Goal: Task Accomplishment & Management: Manage account settings

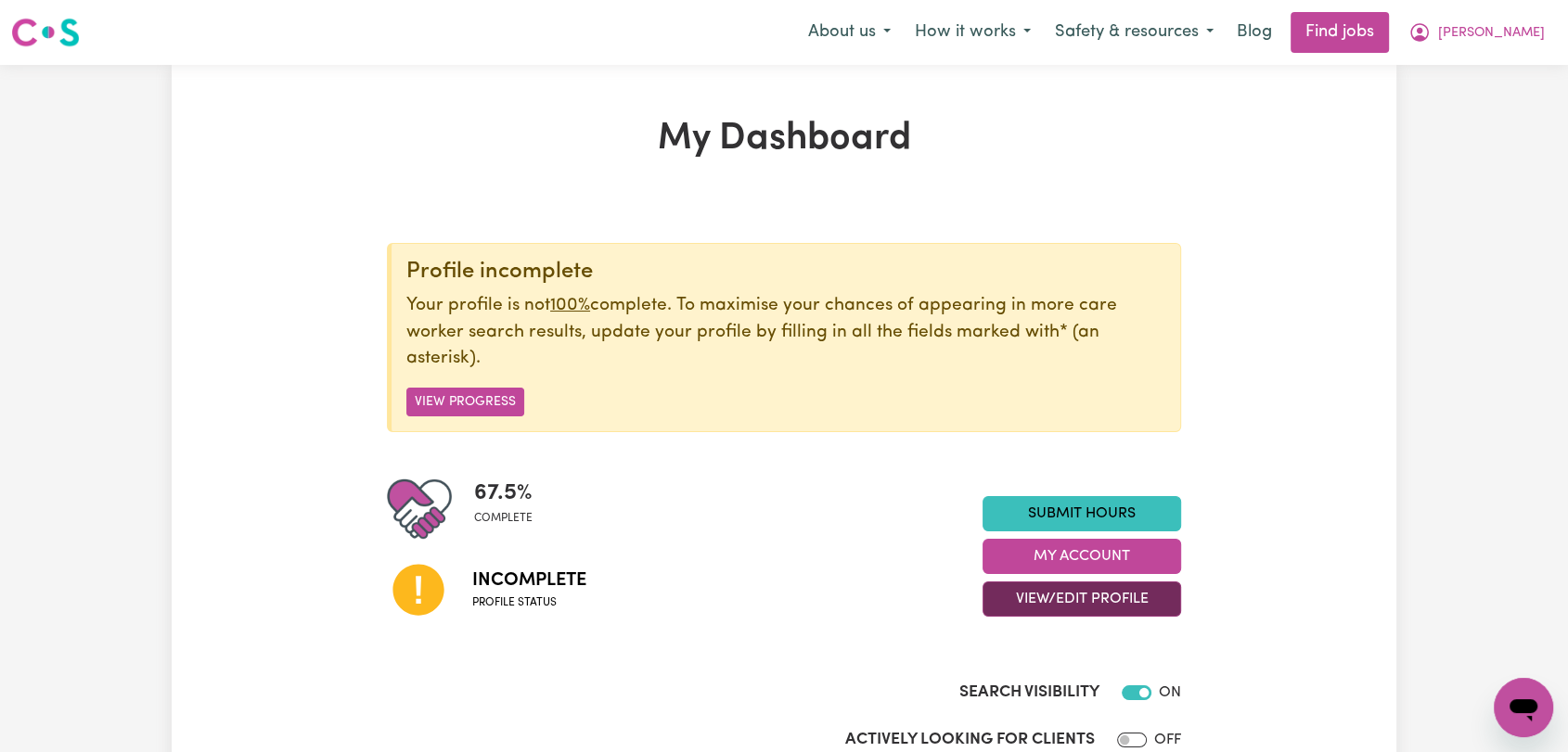
click at [1093, 598] on button "View/Edit Profile" at bounding box center [1082, 599] width 199 height 35
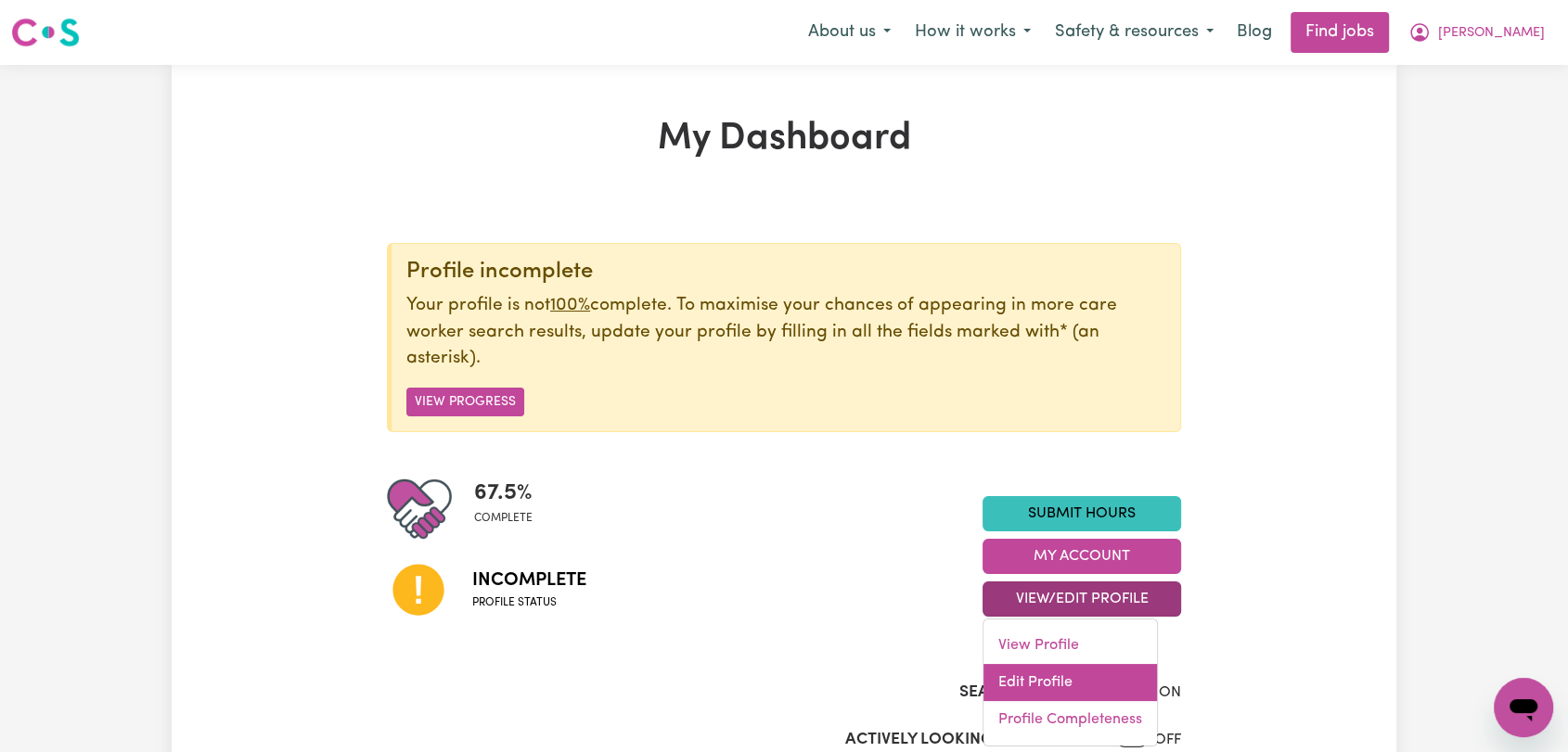
click at [1062, 671] on link "Edit Profile" at bounding box center [1070, 682] width 174 height 37
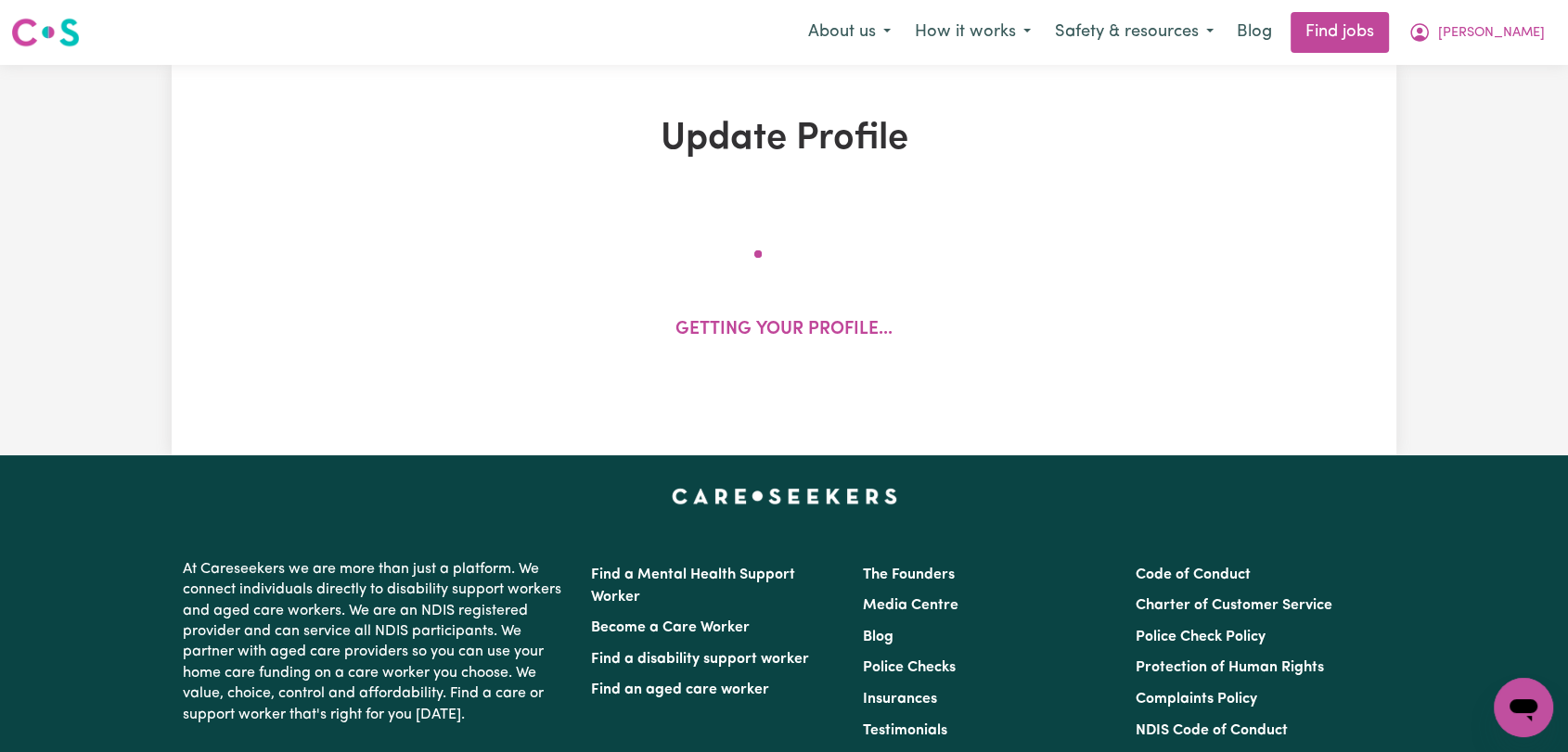
select select "[DEMOGRAPHIC_DATA]"
select select "[DEMOGRAPHIC_DATA] Citizen"
select select "Studying a healthcare related degree or qualification"
select select "70"
select select "100"
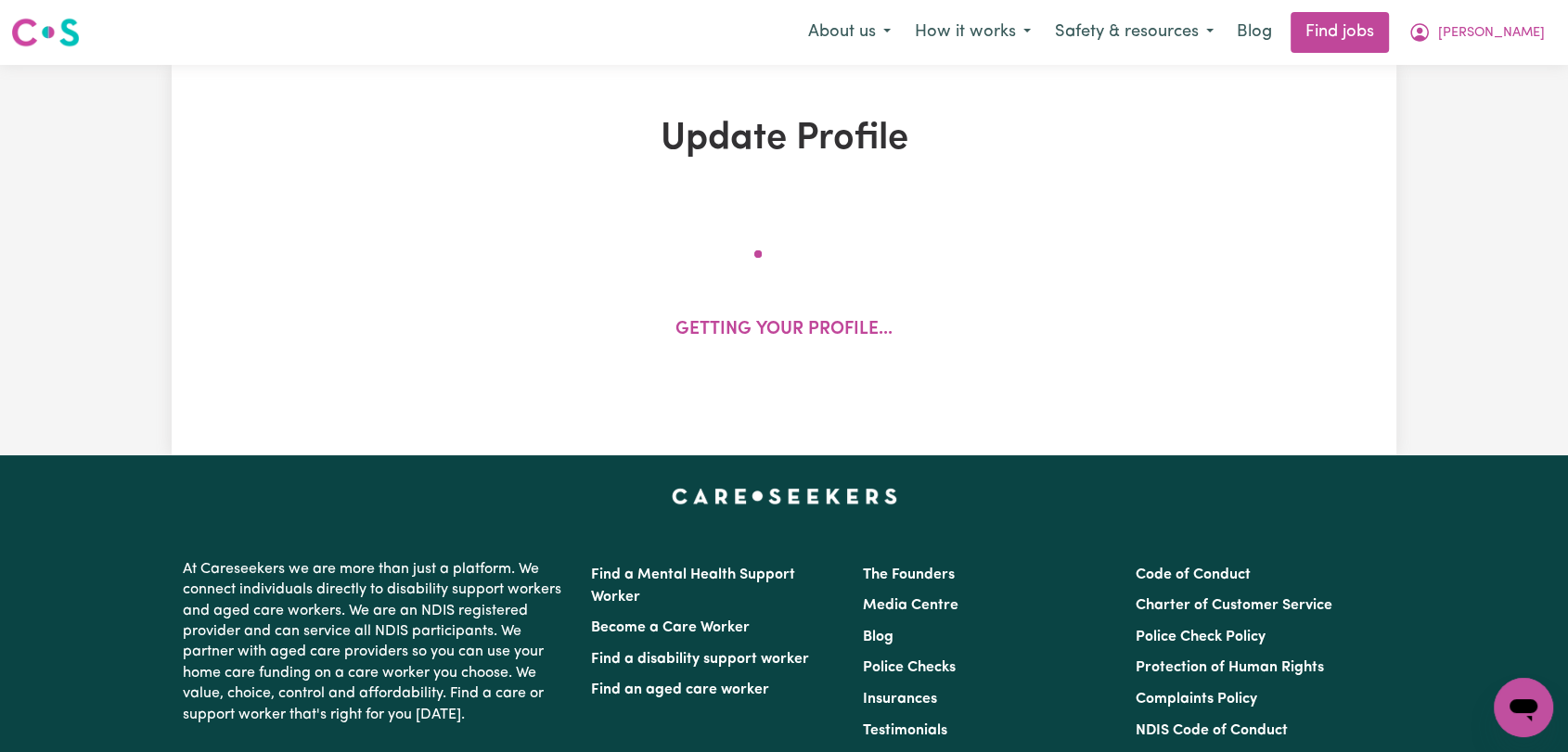
select select "128"
select select "156"
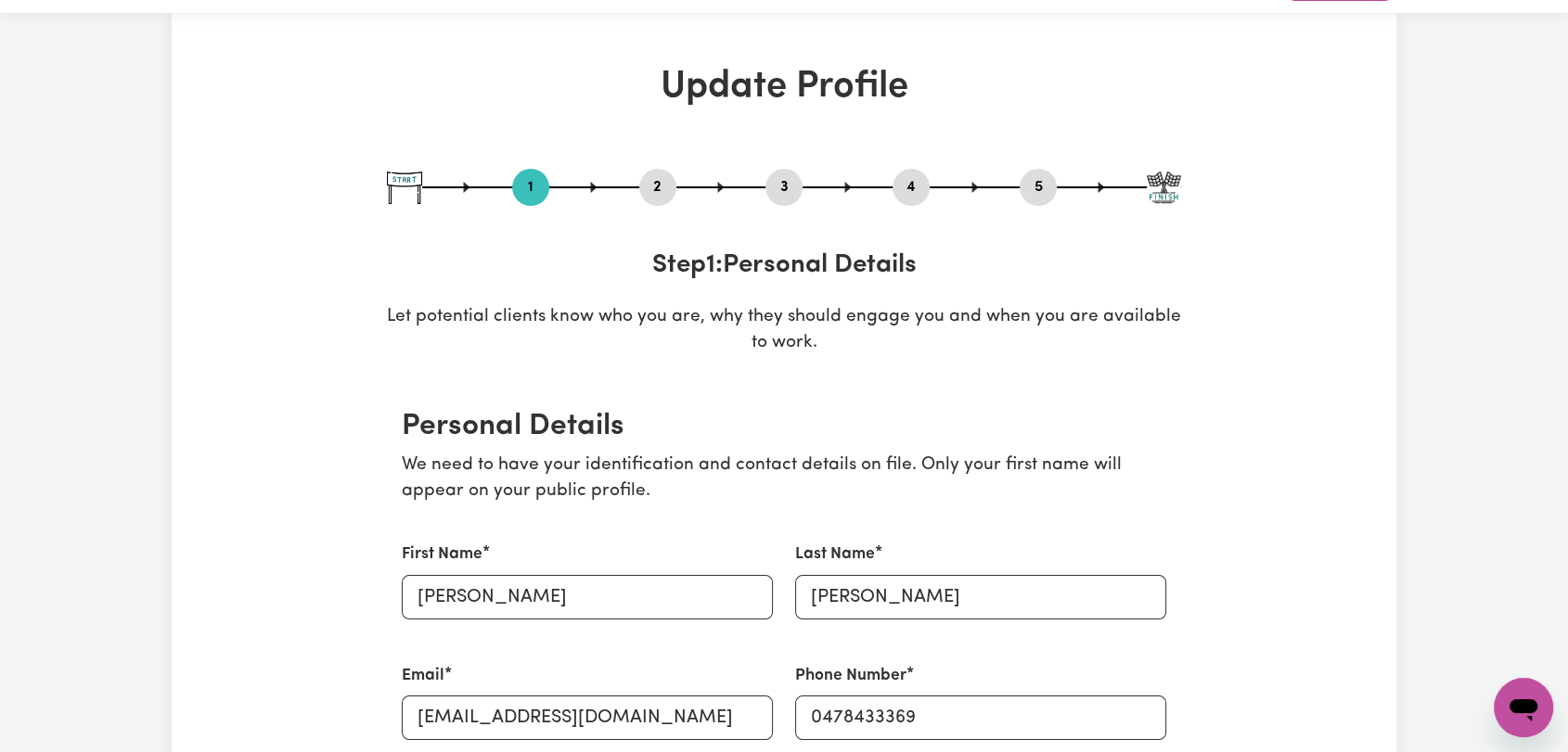
scroll to position [103, 0]
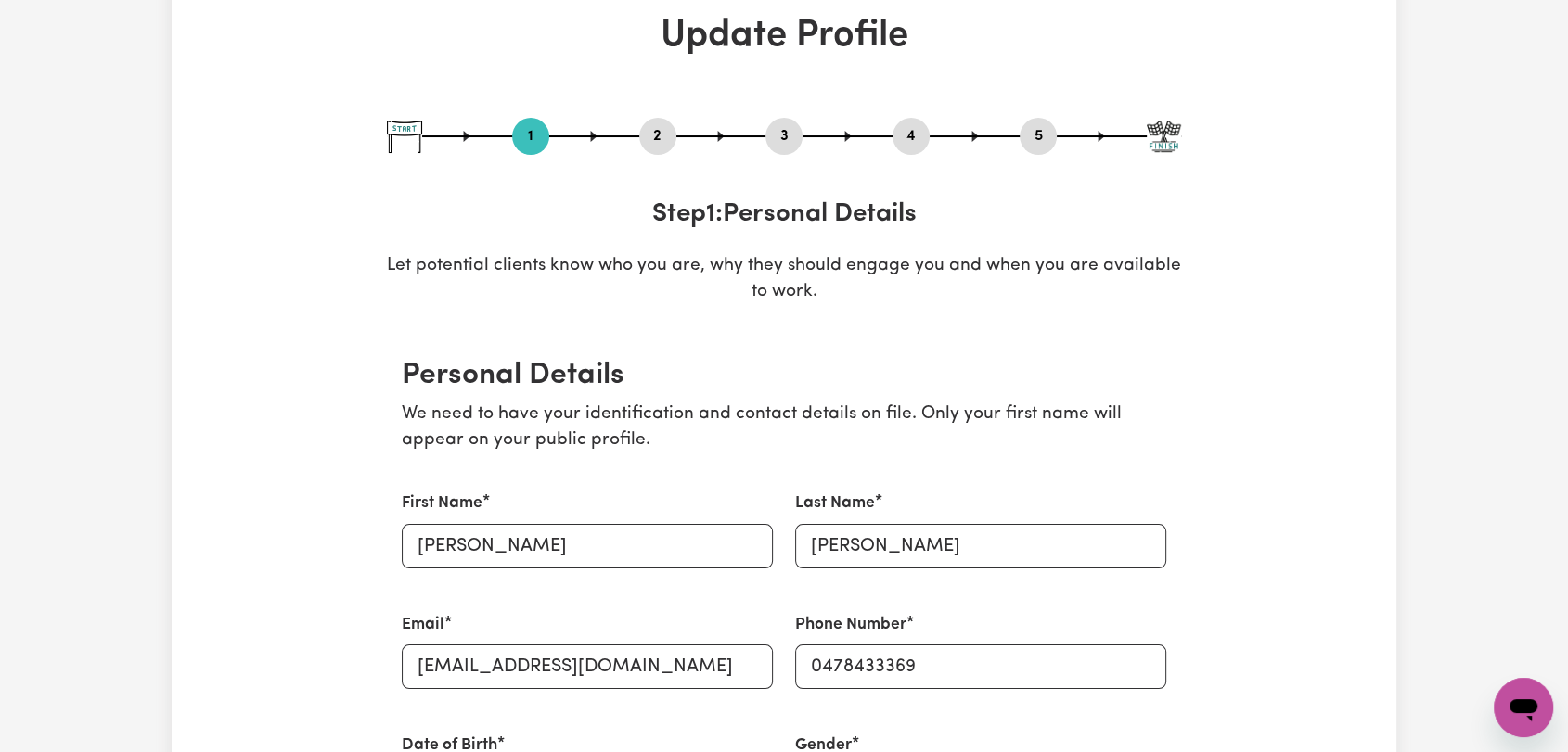
click at [778, 131] on button "3" at bounding box center [784, 136] width 37 height 24
select select "Certificate III (Individual Support)"
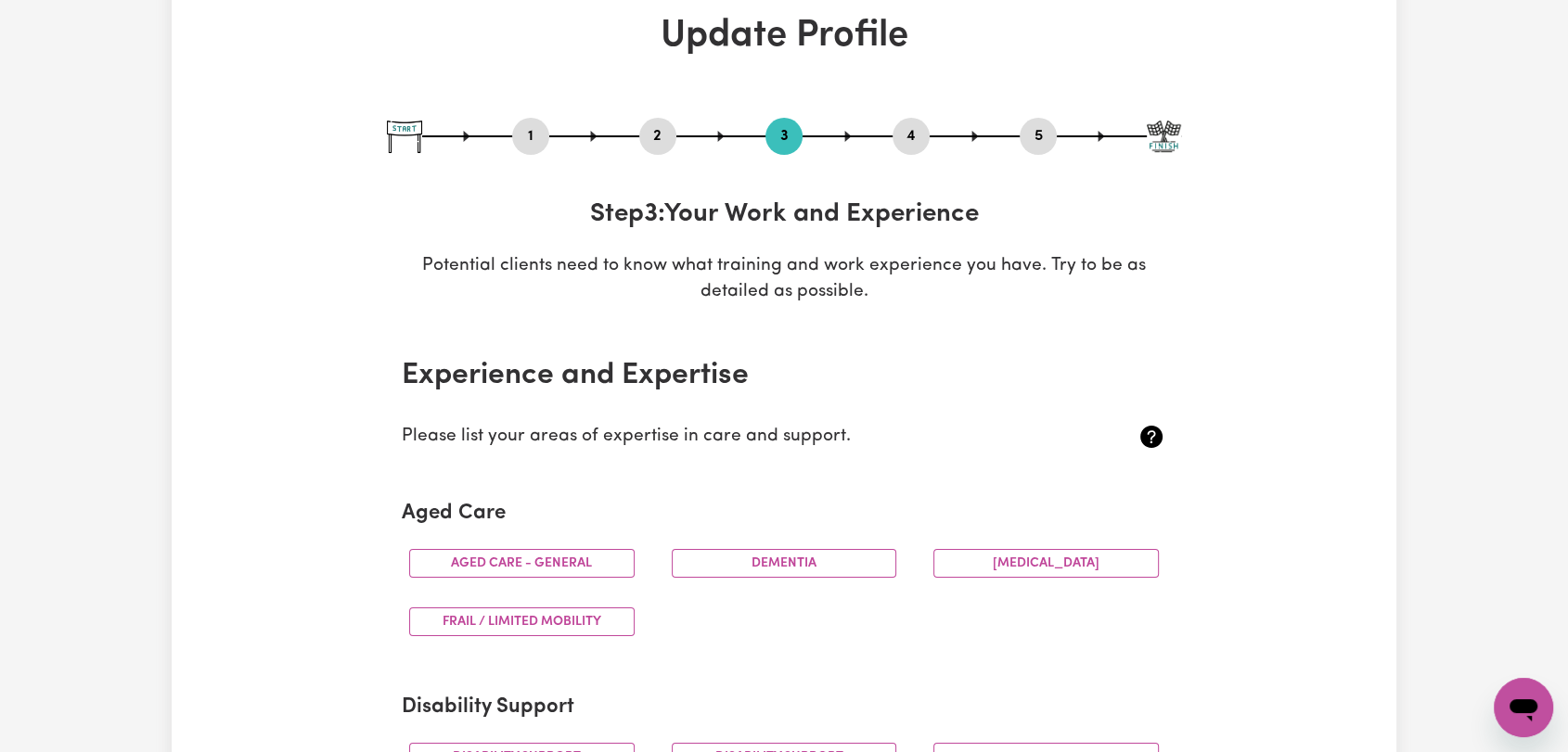
click at [1042, 136] on button "5" at bounding box center [1039, 136] width 37 height 24
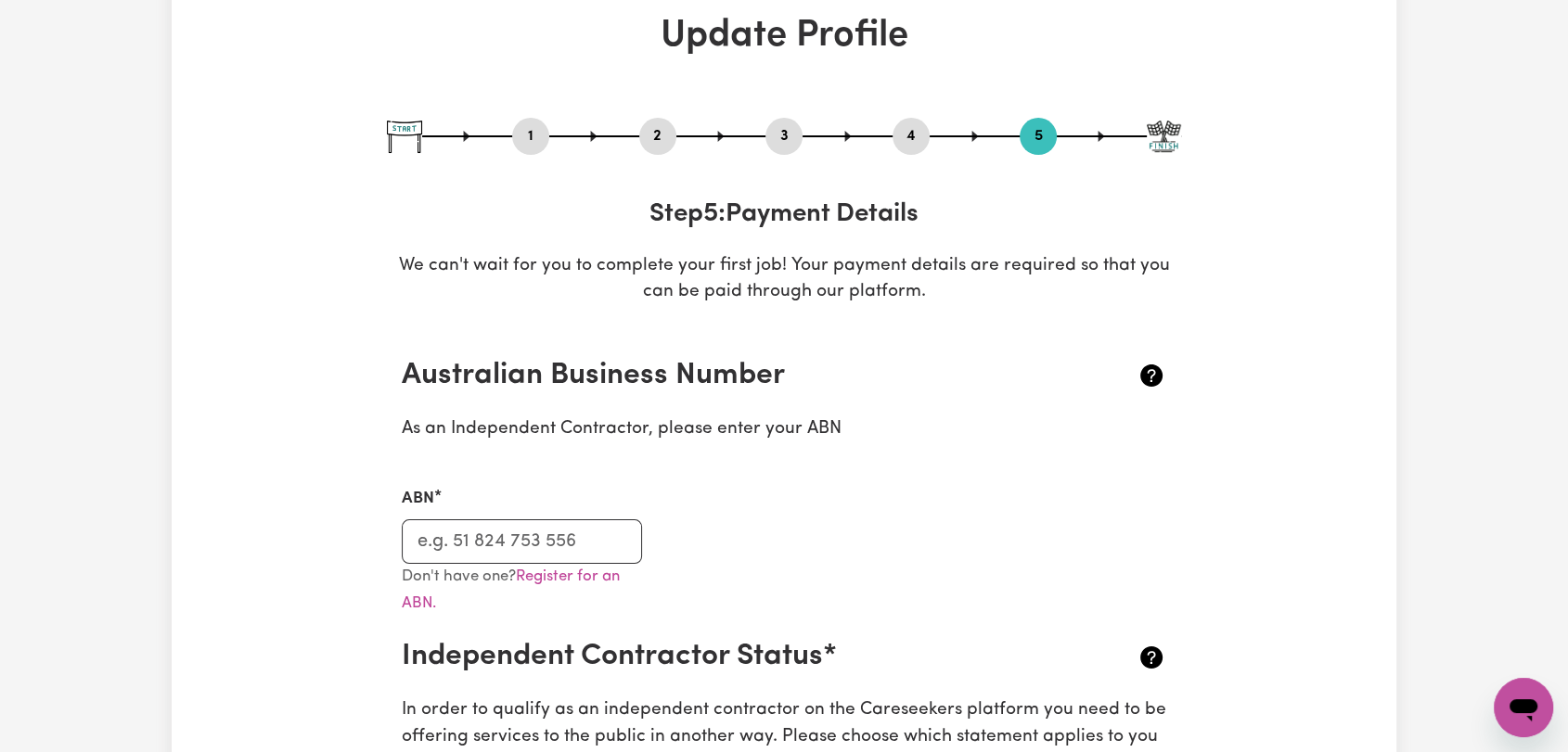
click at [918, 138] on button "4" at bounding box center [911, 136] width 37 height 24
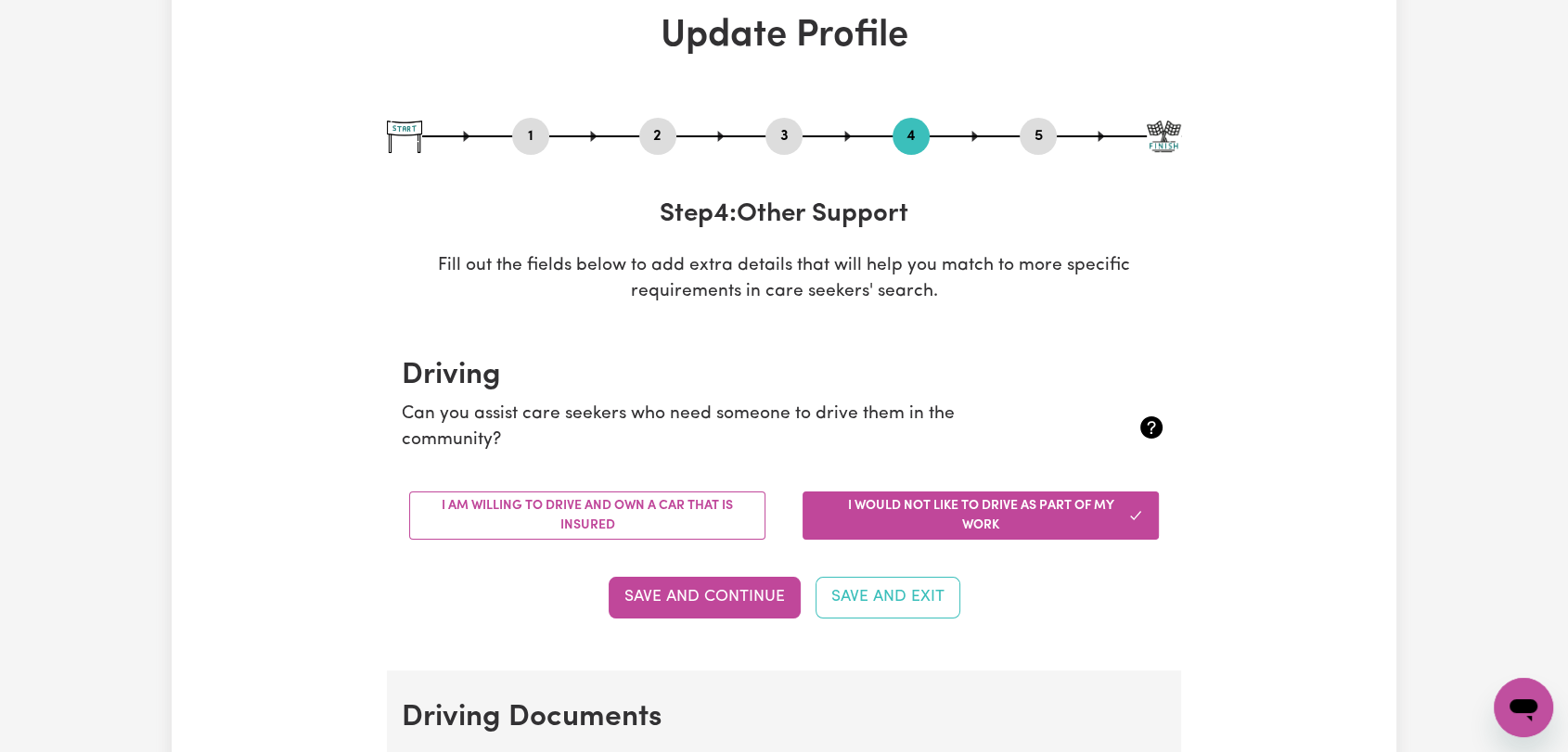
click at [773, 146] on button "3" at bounding box center [784, 136] width 37 height 24
select select "Certificate III (Individual Support)"
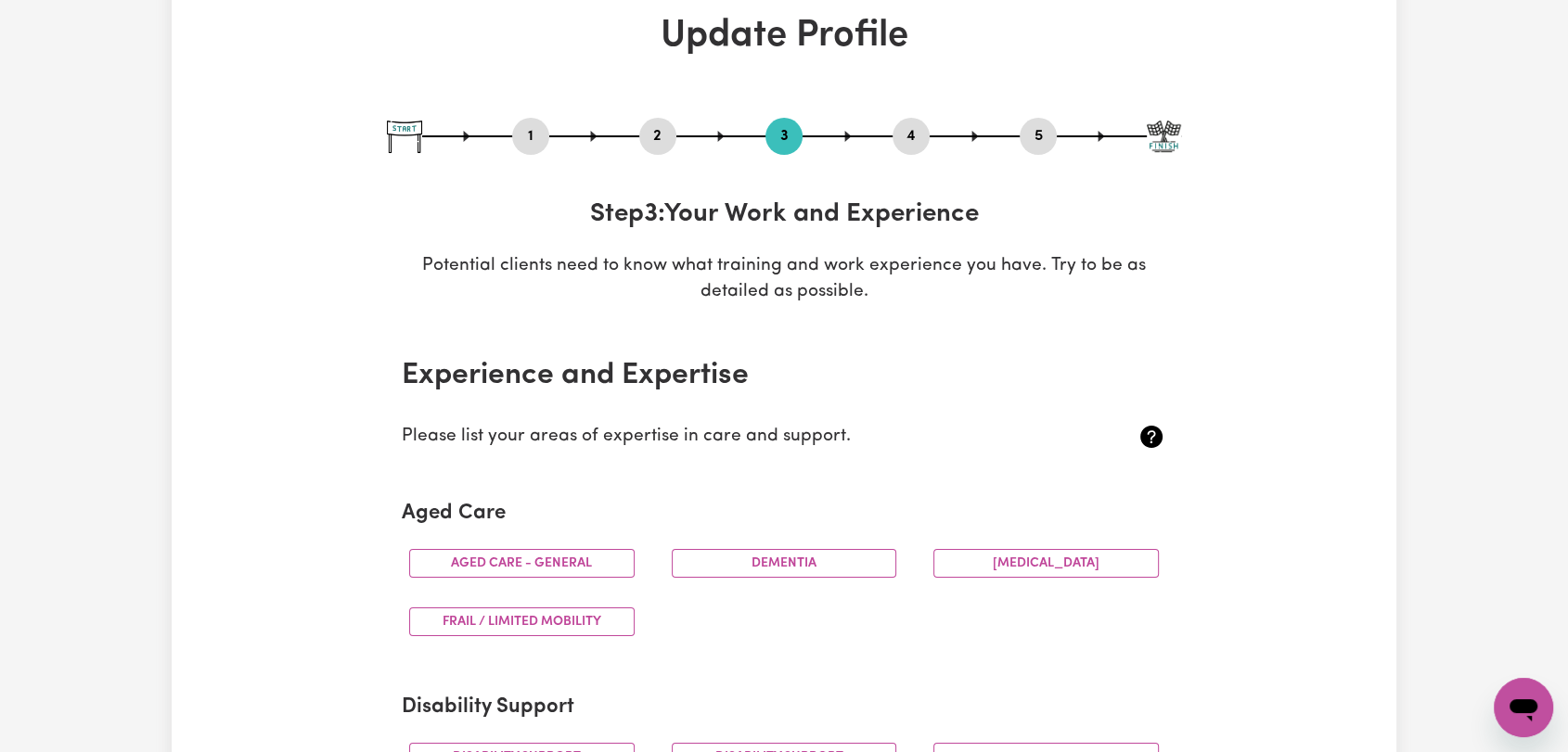
click at [653, 136] on button "2" at bounding box center [658, 136] width 37 height 24
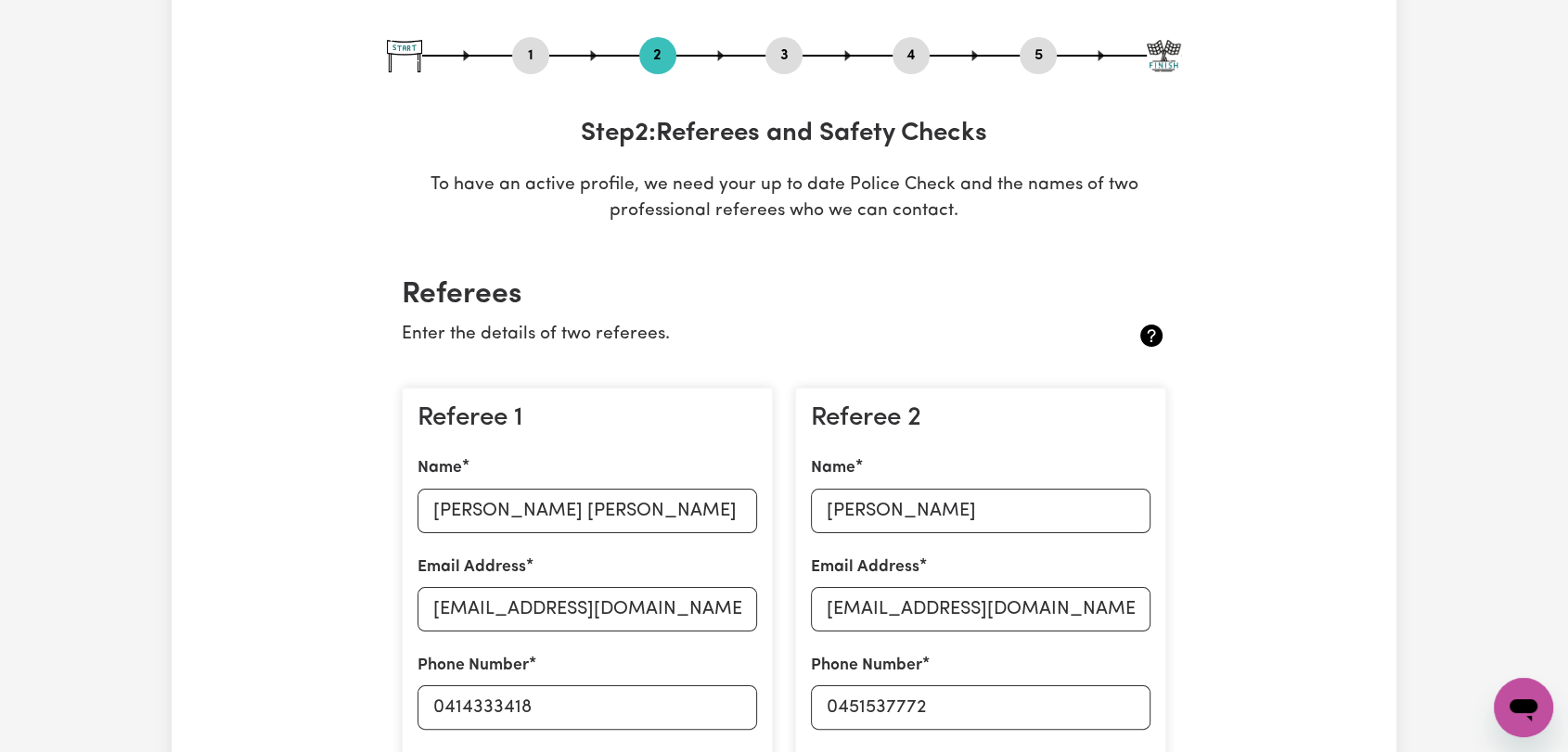
scroll to position [206, 0]
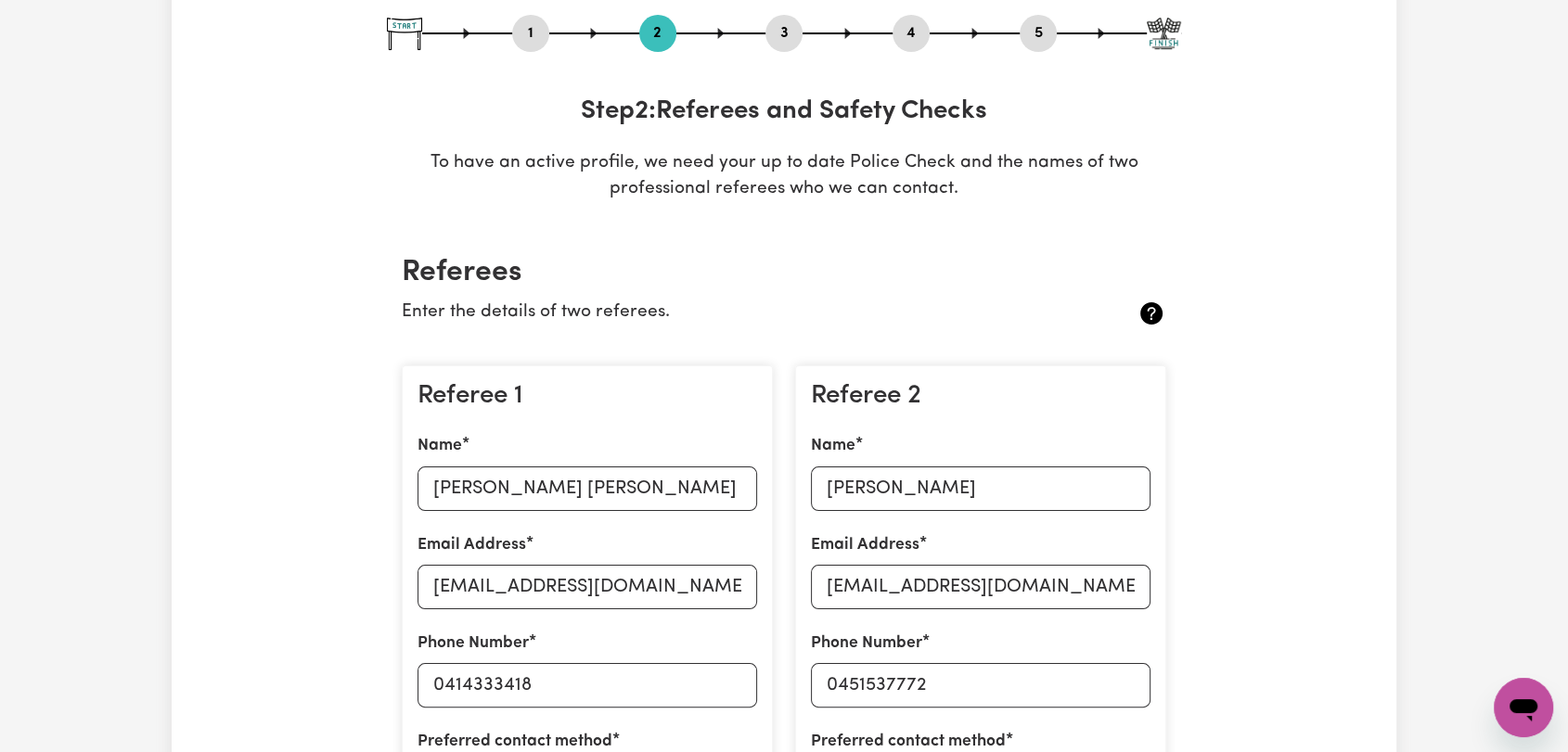
click at [773, 24] on button "3" at bounding box center [784, 33] width 37 height 24
select select "Certificate III (Individual Support)"
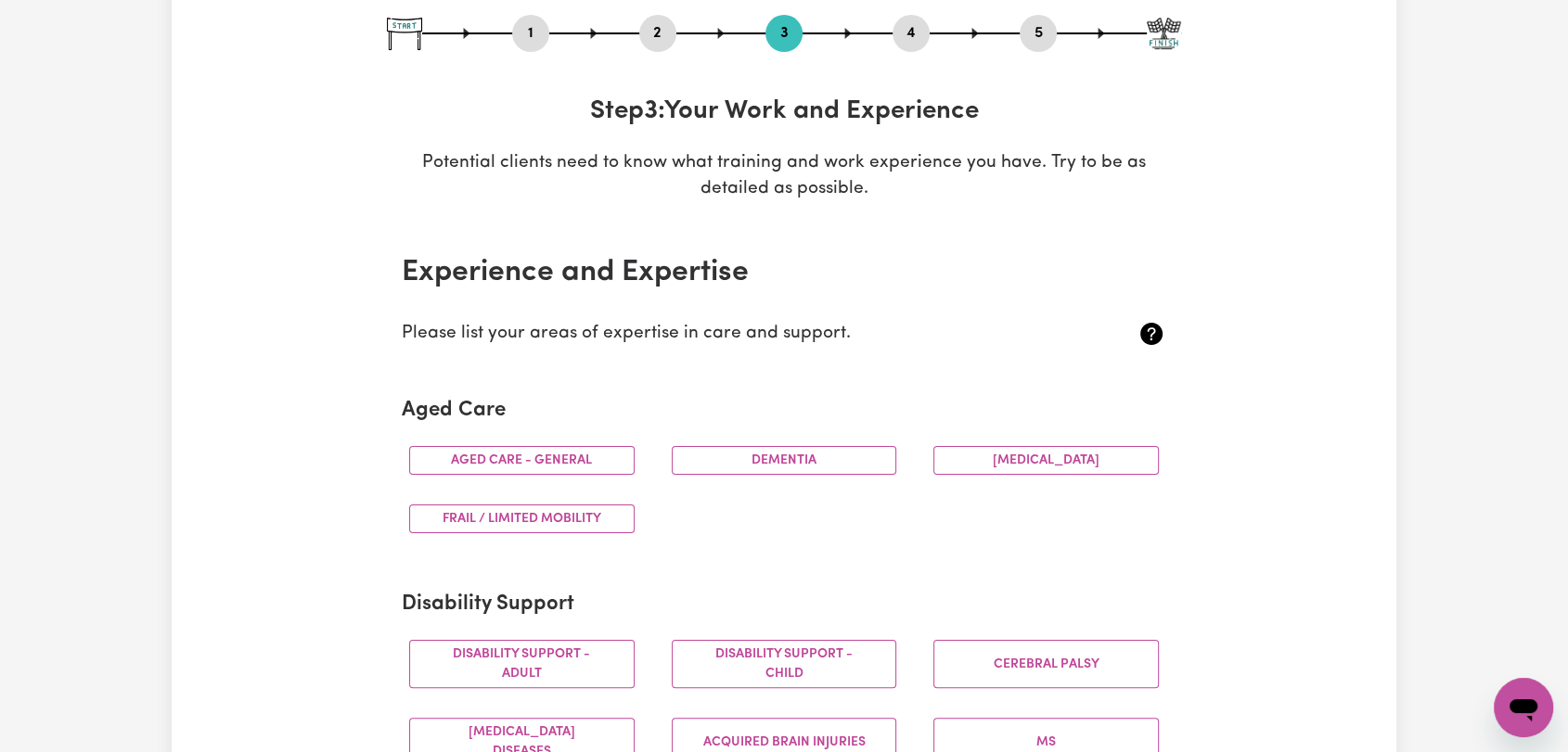
scroll to position [309, 0]
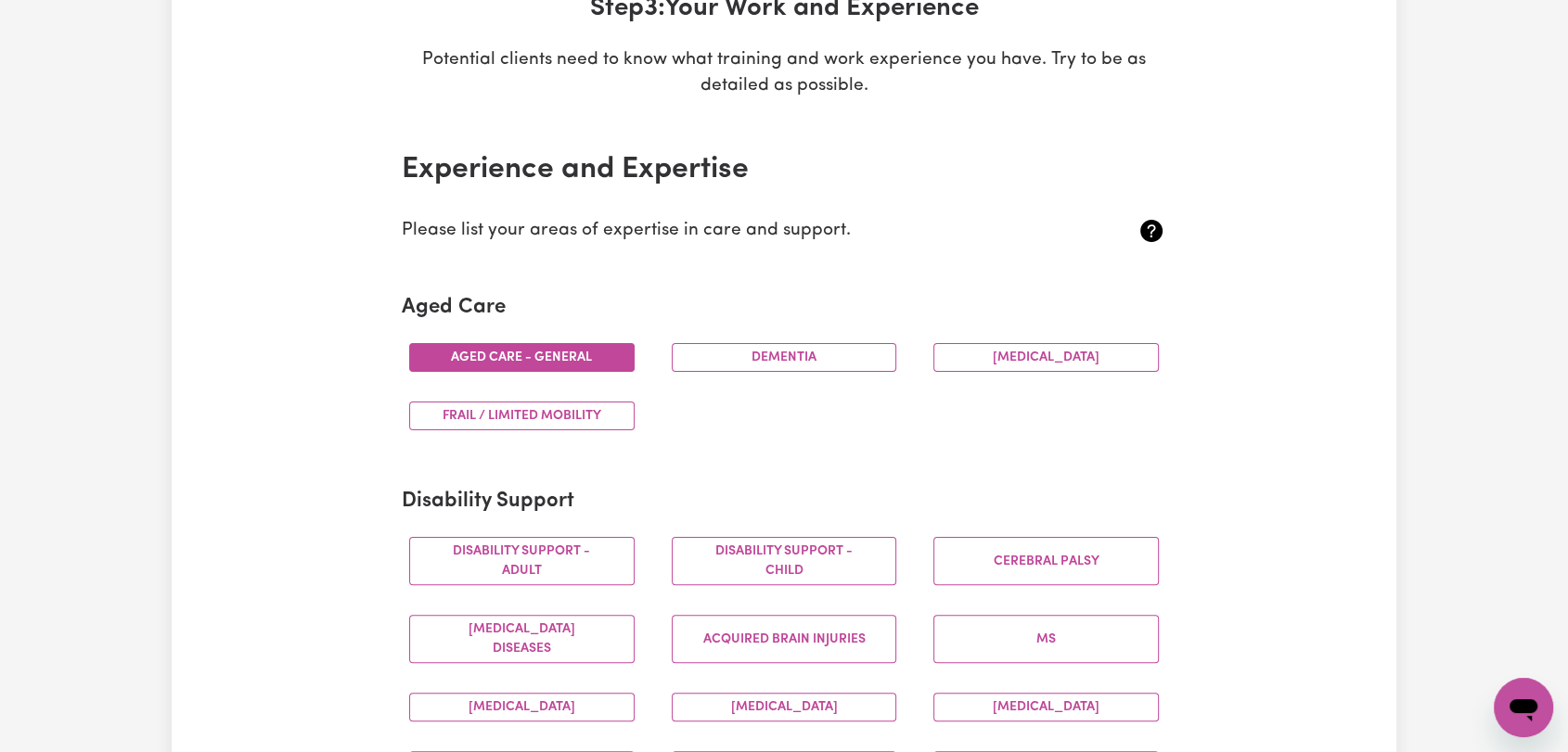
click at [581, 354] on button "Aged care - General" at bounding box center [522, 357] width 226 height 29
click at [781, 367] on button "Dementia" at bounding box center [784, 357] width 226 height 29
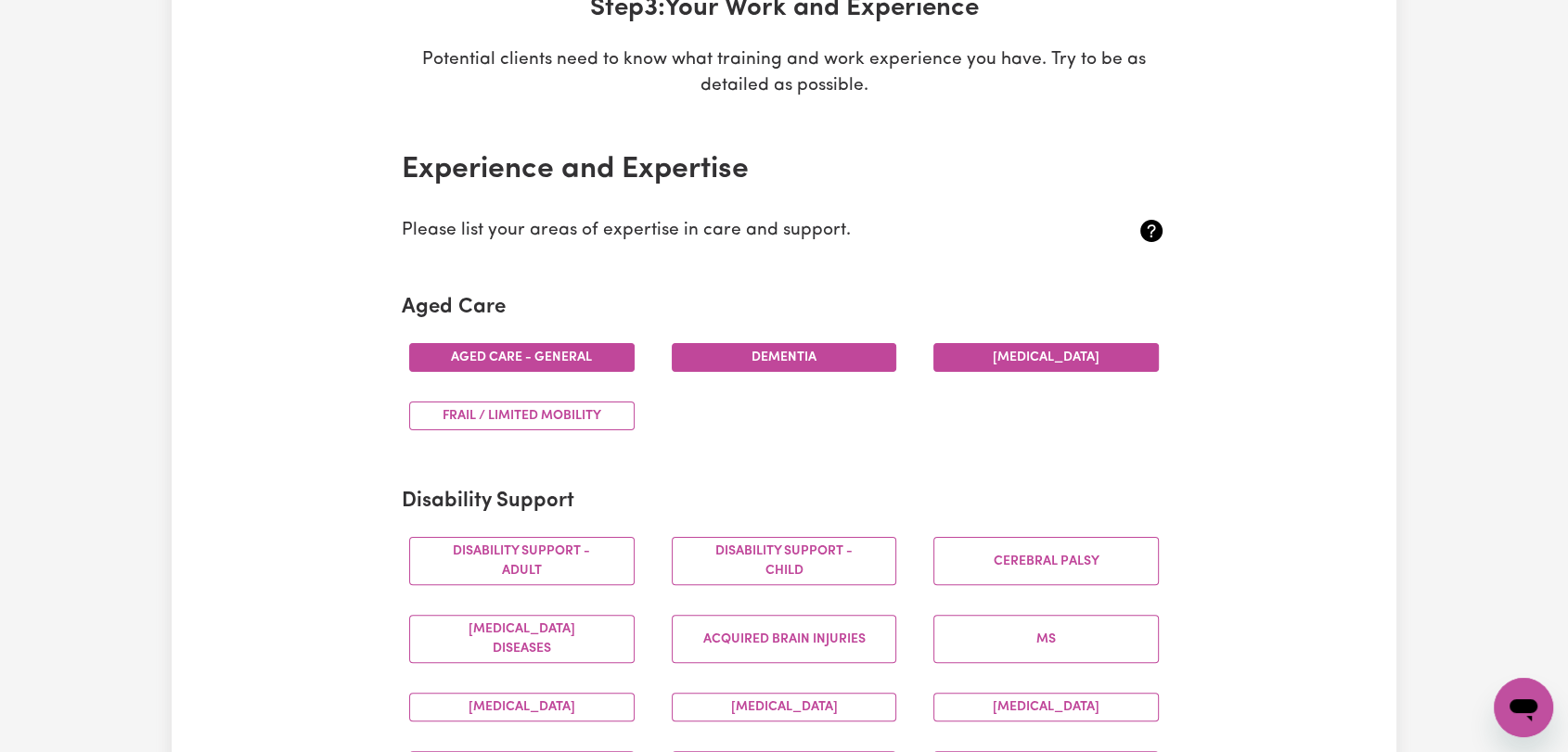
click at [1064, 358] on button "[MEDICAL_DATA]" at bounding box center [1046, 357] width 226 height 29
click at [594, 421] on button "Frail / limited mobility" at bounding box center [522, 416] width 226 height 29
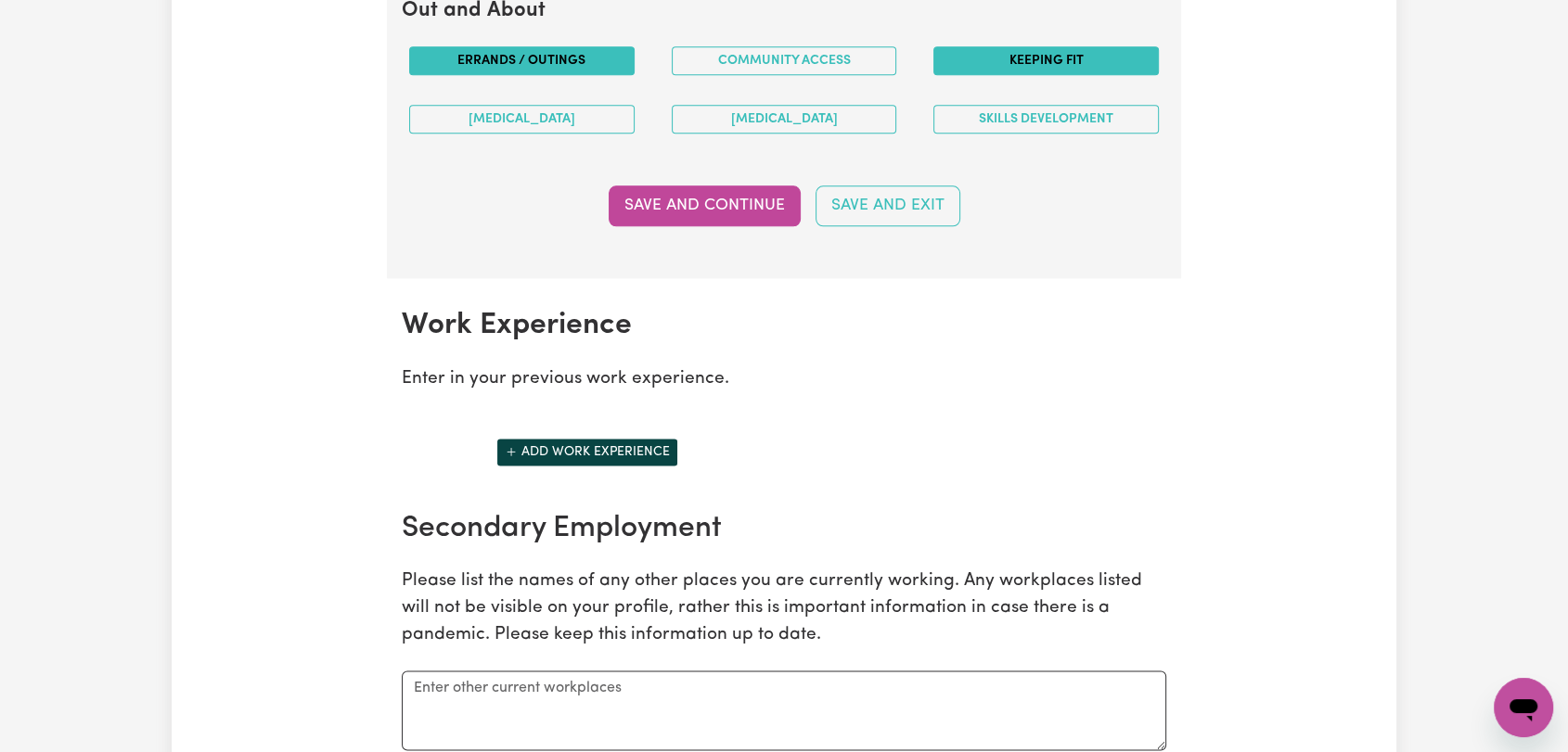
scroll to position [2576, 0]
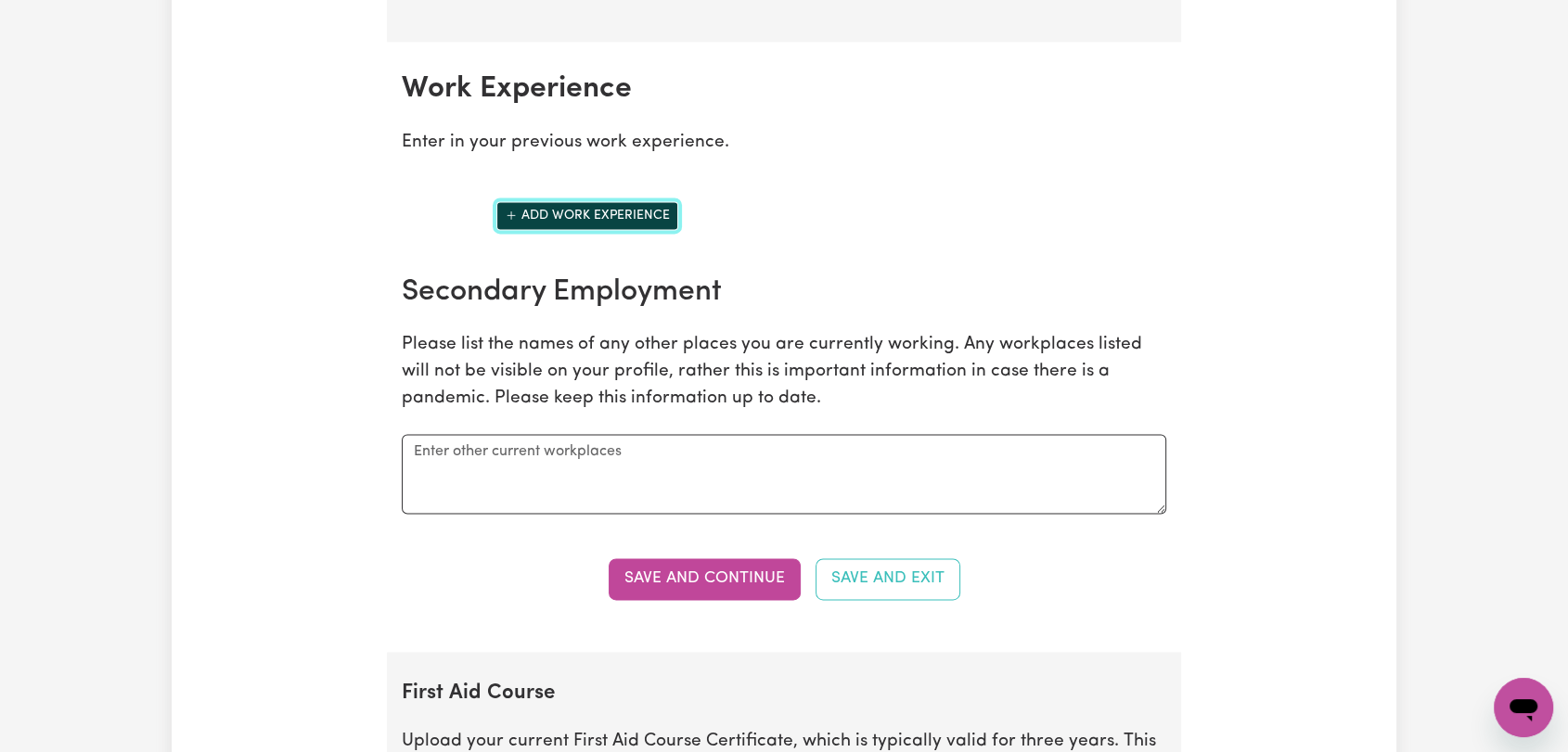
click at [515, 210] on icon "Add another work experience" at bounding box center [512, 215] width 13 height 13
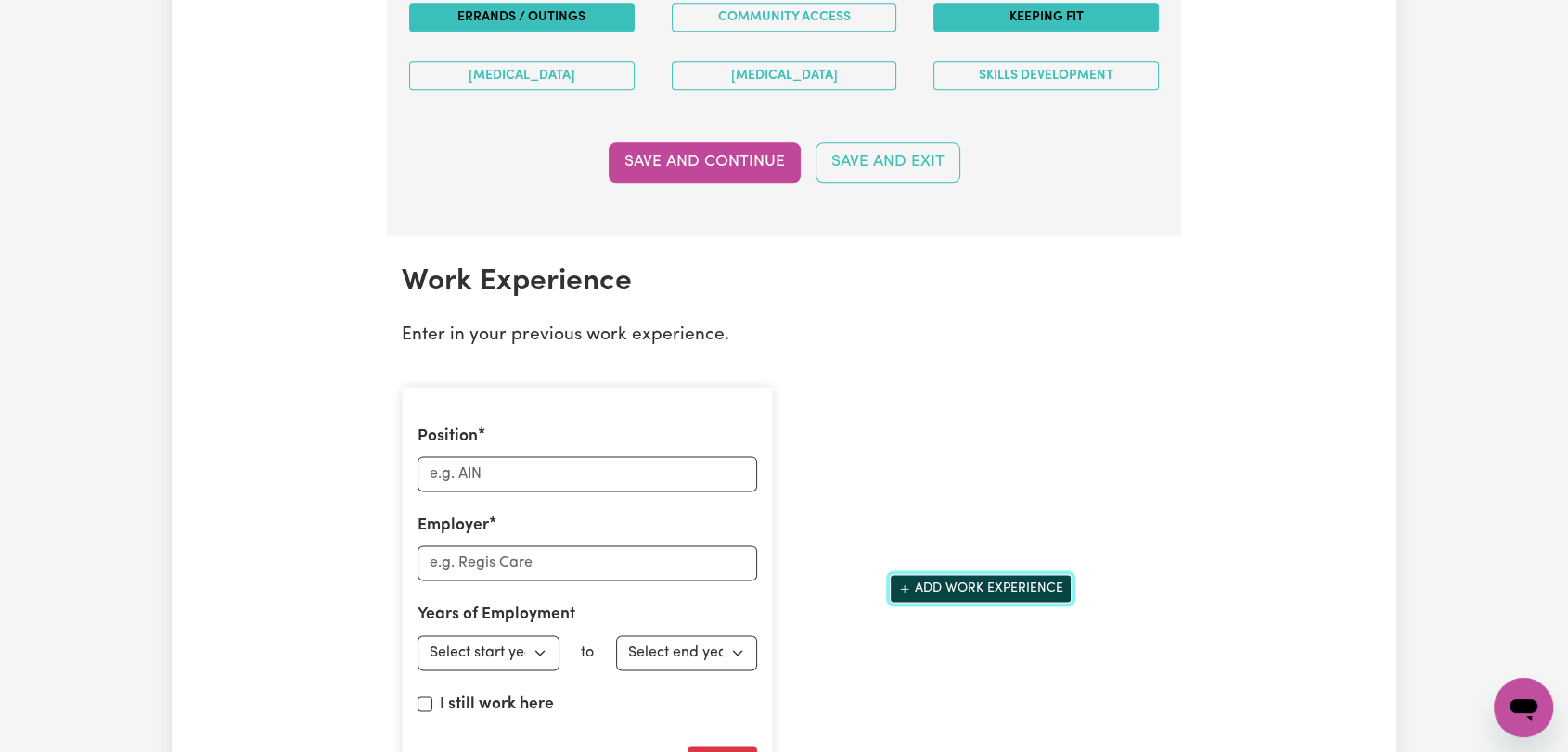
scroll to position [2473, 0]
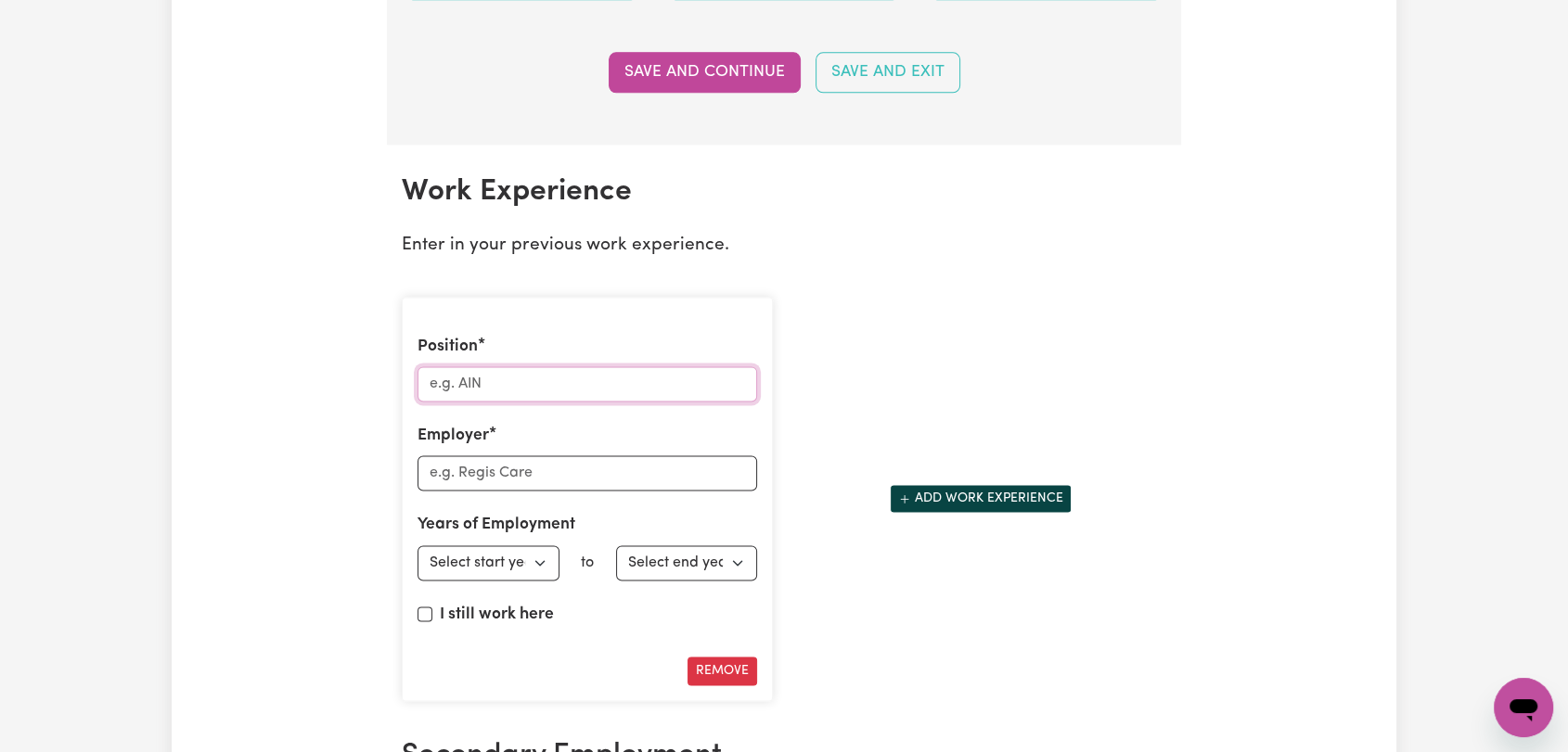
click at [509, 386] on input "Position" at bounding box center [588, 384] width 340 height 35
type input "N"
type input "Business Management Consultant"
click at [521, 470] on input "Employer" at bounding box center [588, 473] width 340 height 35
type input "S"
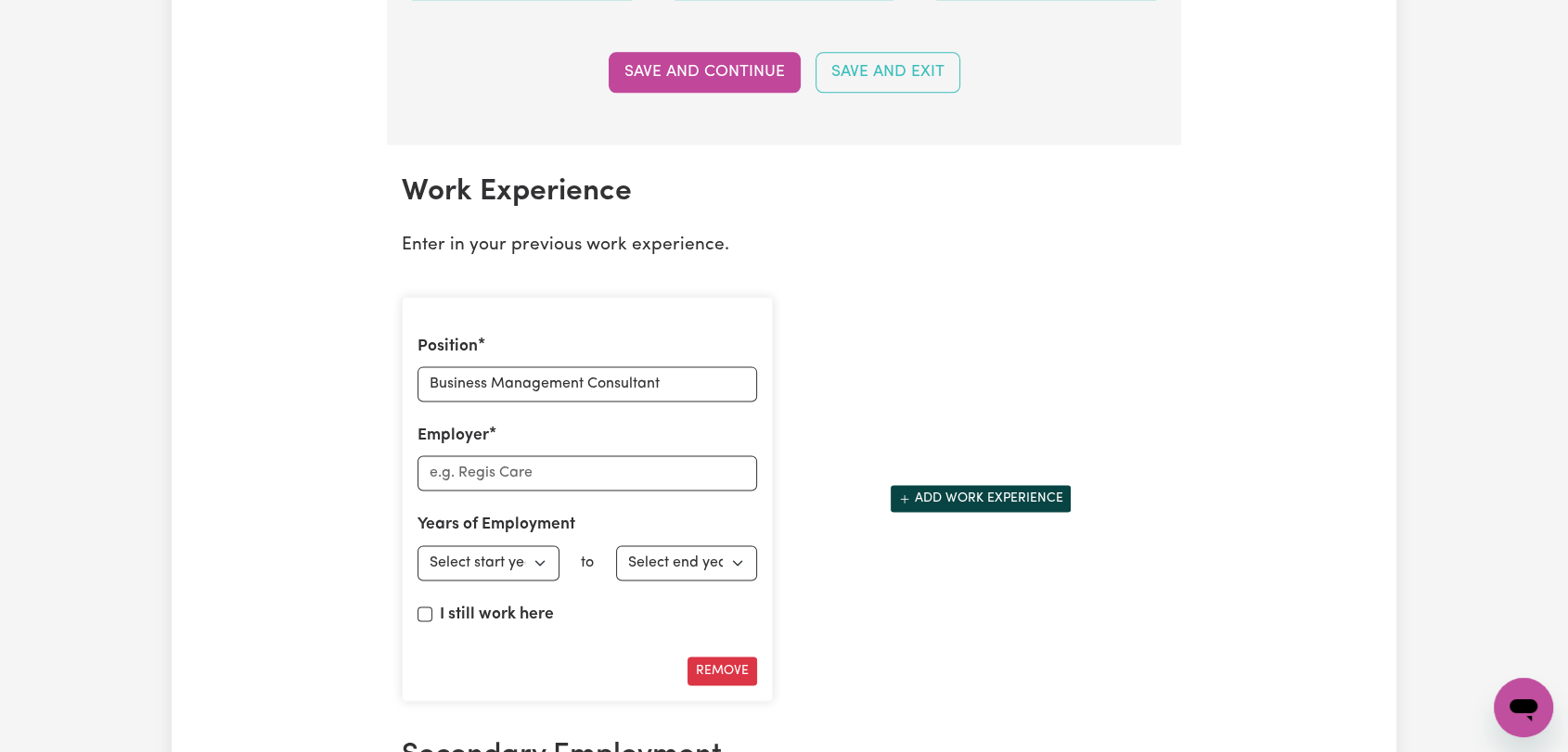
click at [566, 507] on div "Position Business Management Consultant Employer Years of Employment Employed f…" at bounding box center [588, 499] width 372 height 406
click at [682, 378] on input "Business Management Consultant" at bounding box center [588, 384] width 340 height 35
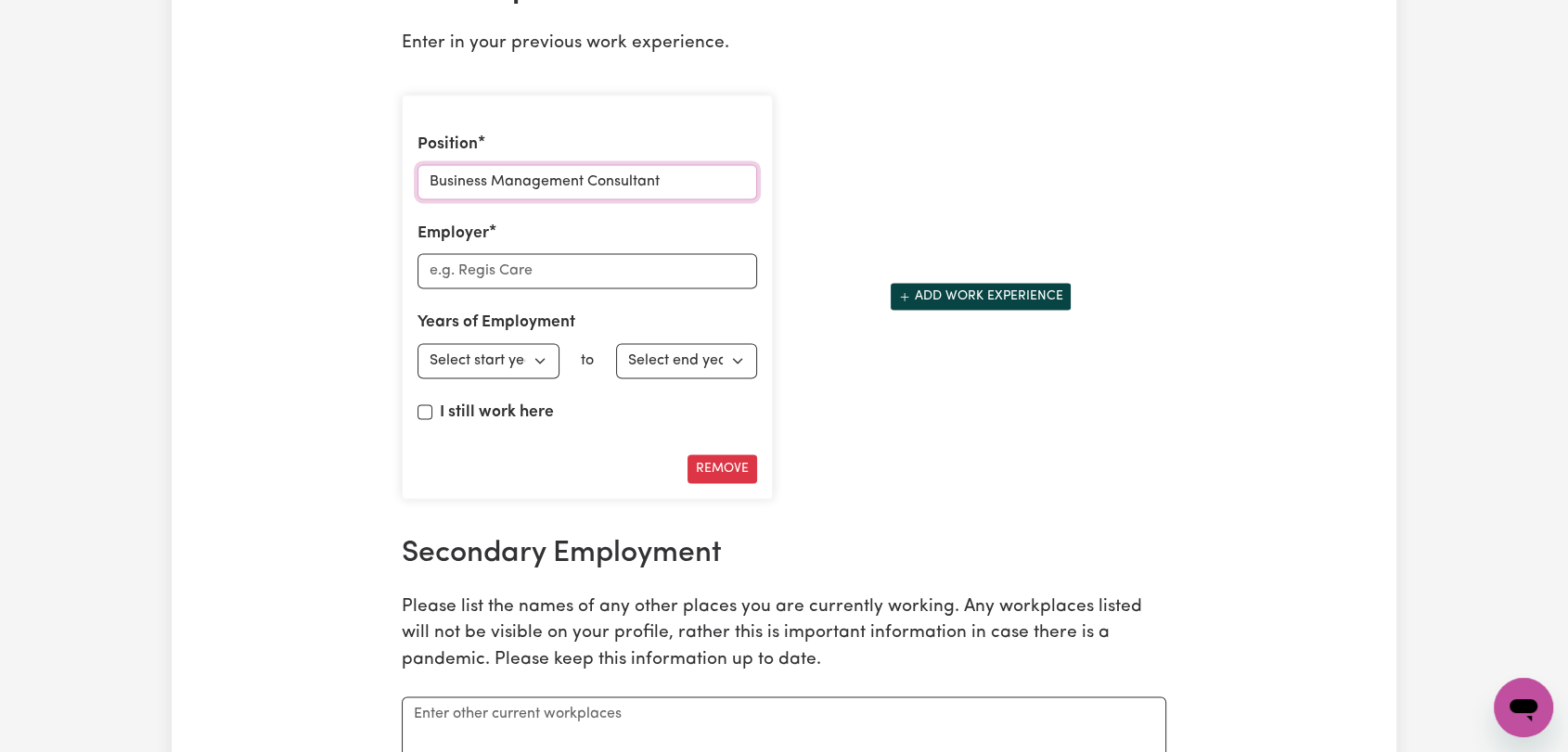
scroll to position [2885, 0]
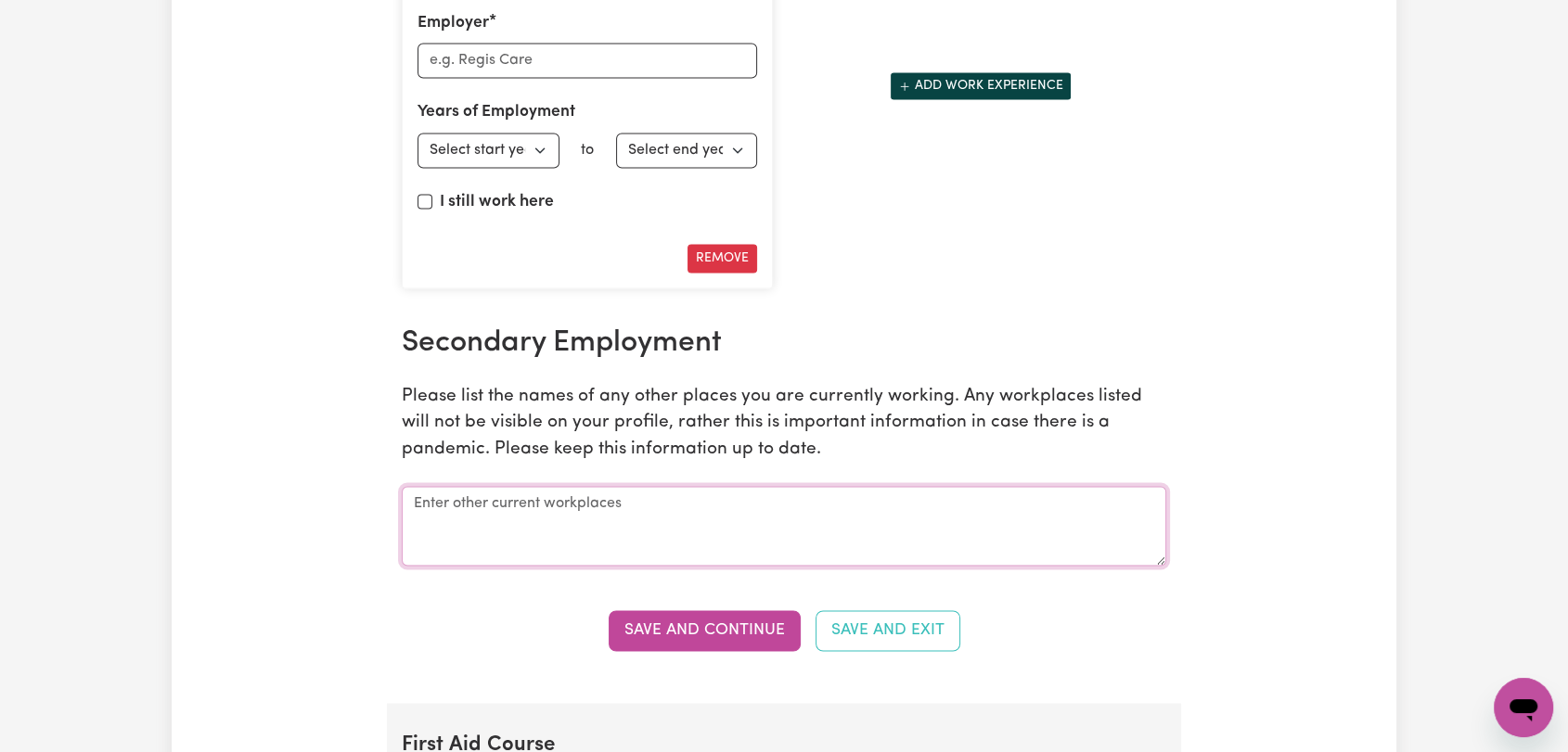
click at [527, 519] on textarea at bounding box center [784, 526] width 764 height 80
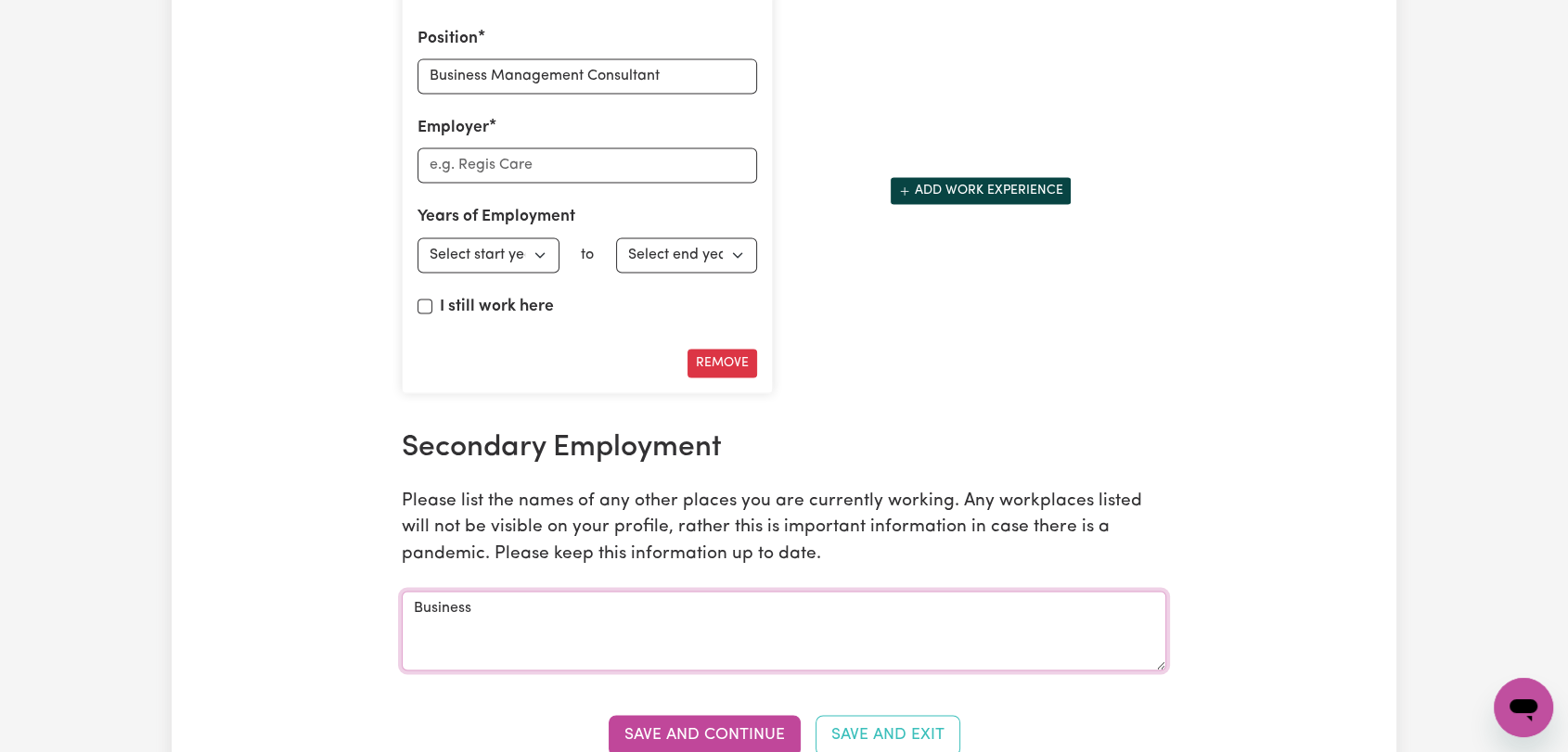
scroll to position [2782, 0]
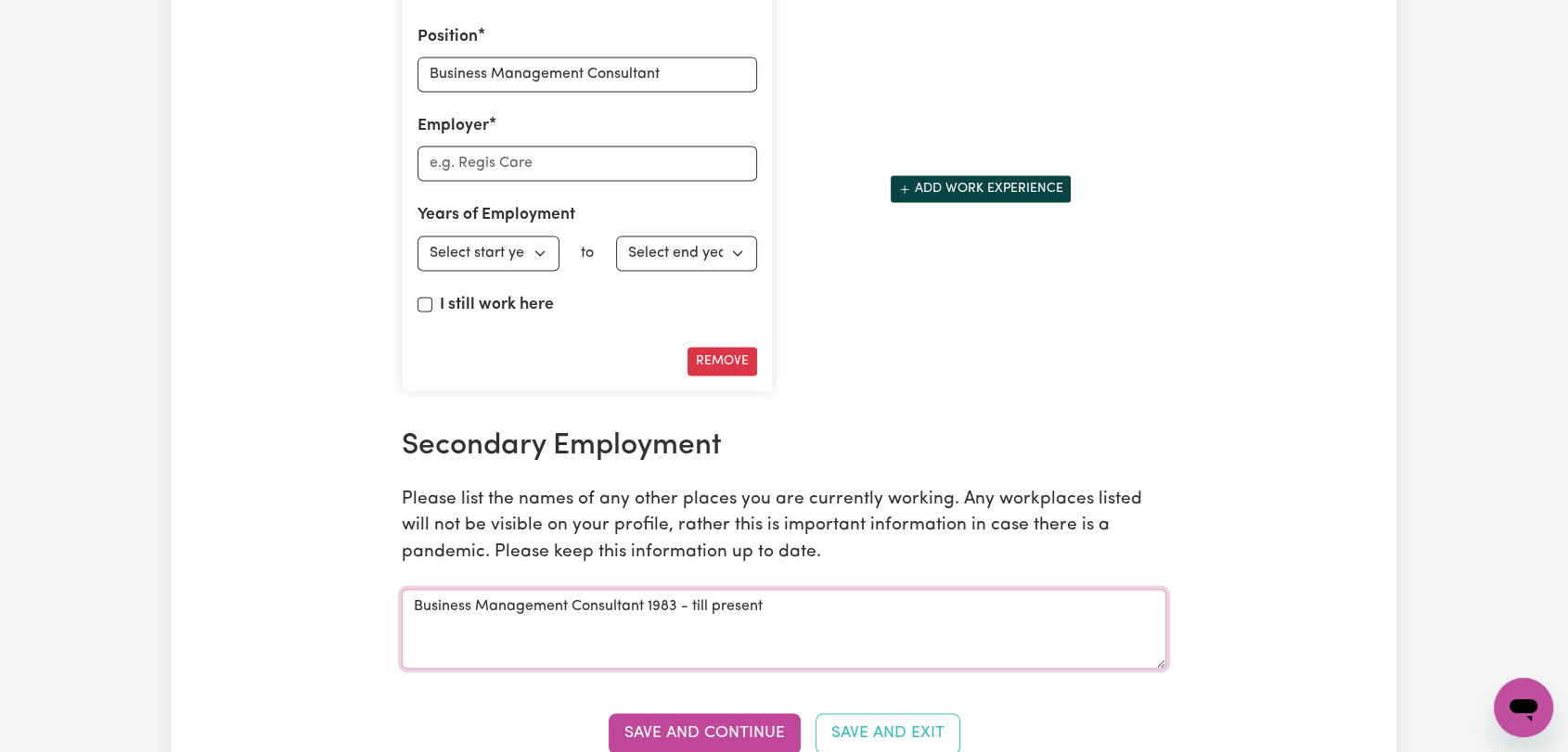
click at [643, 600] on textarea "Business Management Consultant 1983 - till present" at bounding box center [784, 629] width 764 height 80
drag, startPoint x: 647, startPoint y: 601, endPoint x: 678, endPoint y: 647, distance: 55.5
click at [647, 601] on textarea "Business Management Consultant 1983 - till present" at bounding box center [784, 629] width 764 height 80
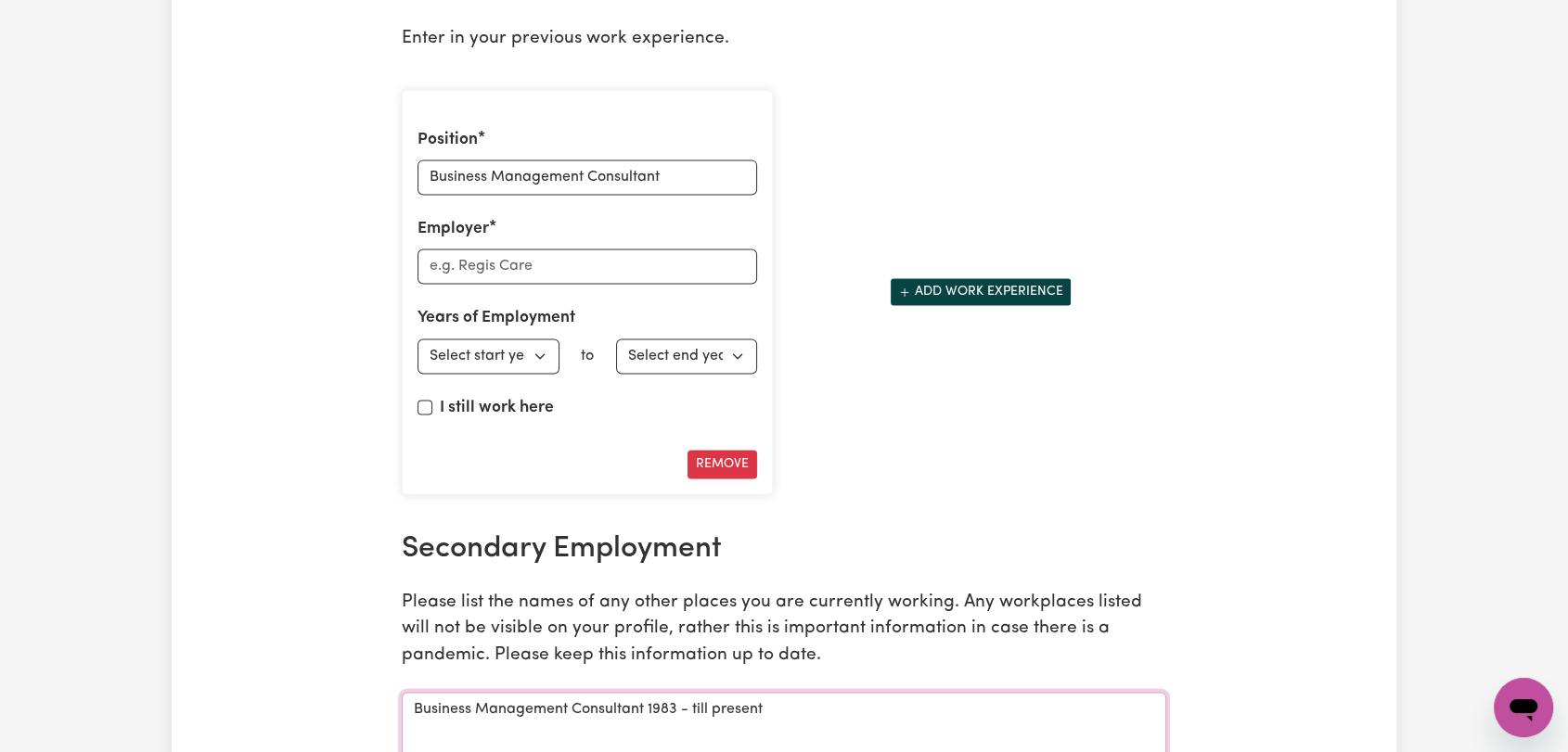
scroll to position [2989, 0]
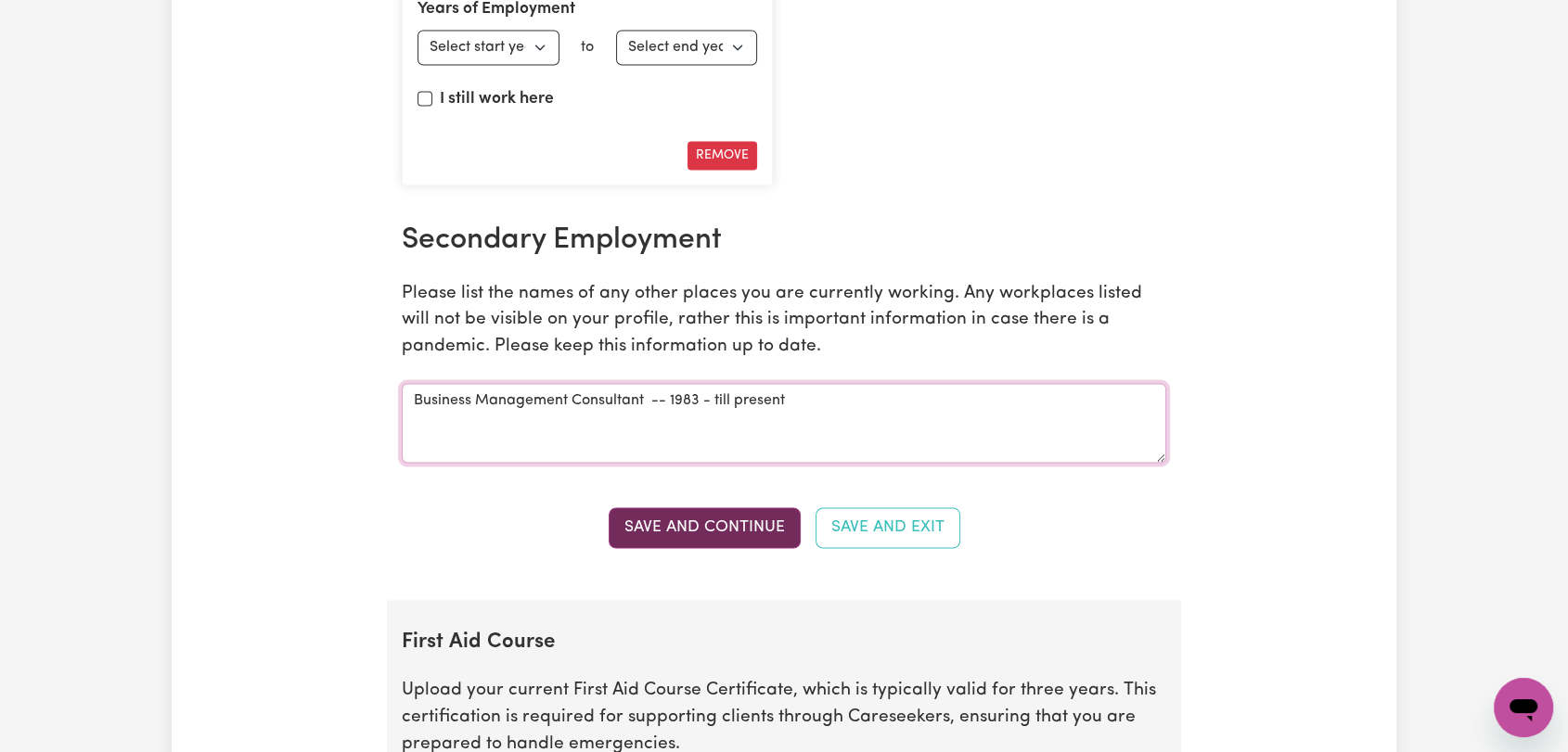
type textarea "Business Management Consultant -- 1983 - till present"
click at [724, 524] on button "Save and Continue" at bounding box center [704, 528] width 192 height 41
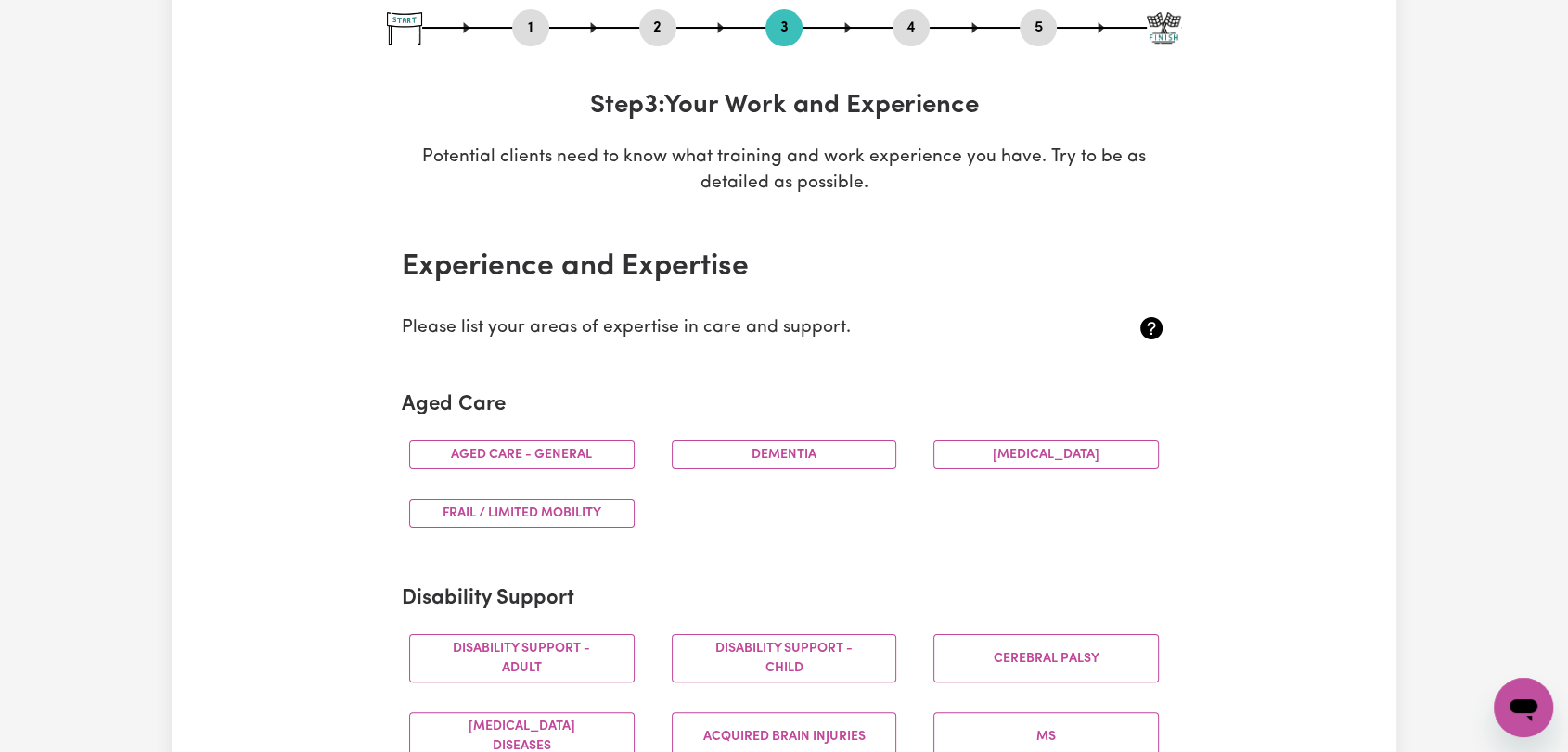
scroll to position [196, 0]
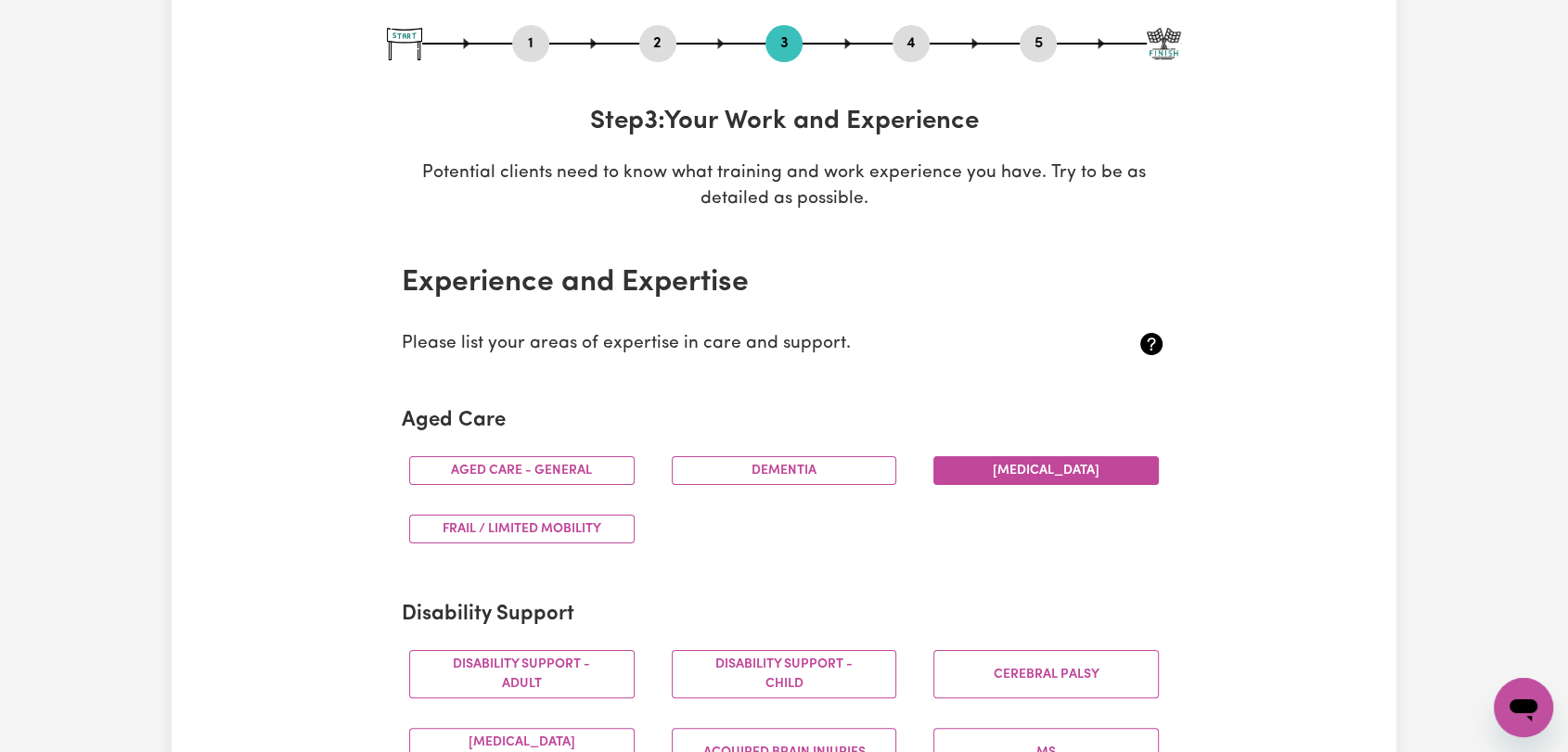
click at [1047, 463] on button "[MEDICAL_DATA]" at bounding box center [1046, 471] width 226 height 29
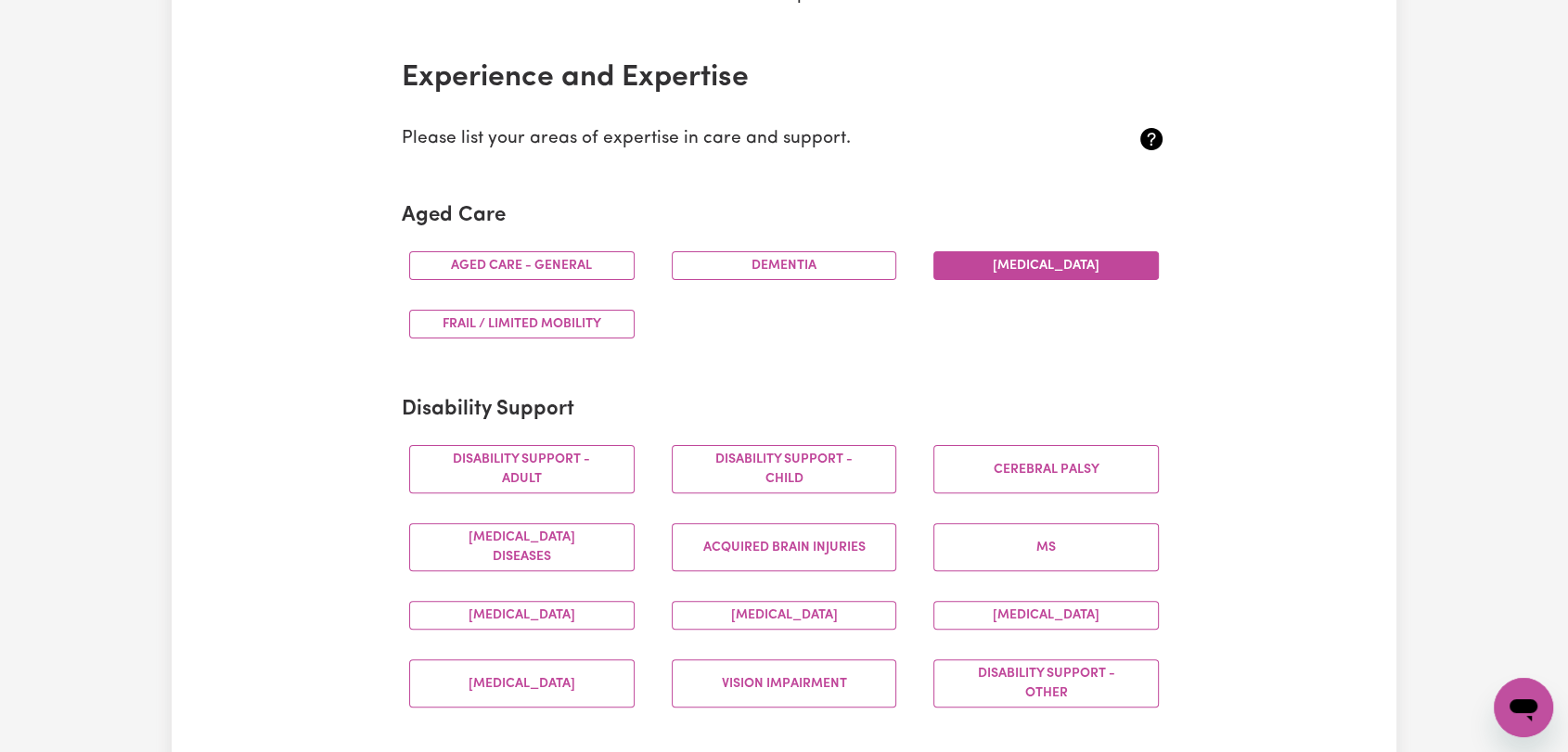
scroll to position [402, 0]
click at [791, 269] on button "Dementia" at bounding box center [784, 265] width 226 height 29
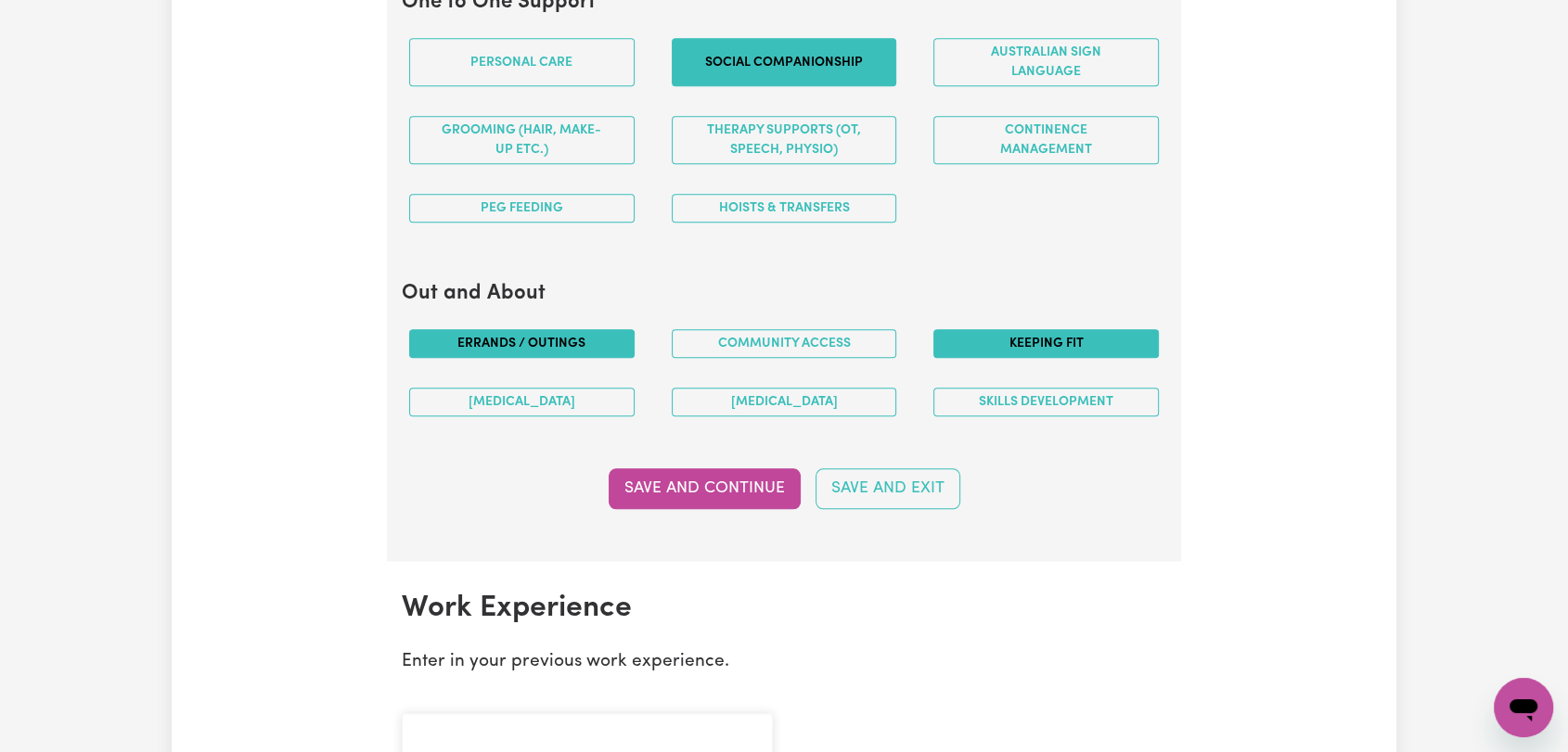
scroll to position [1845, 0]
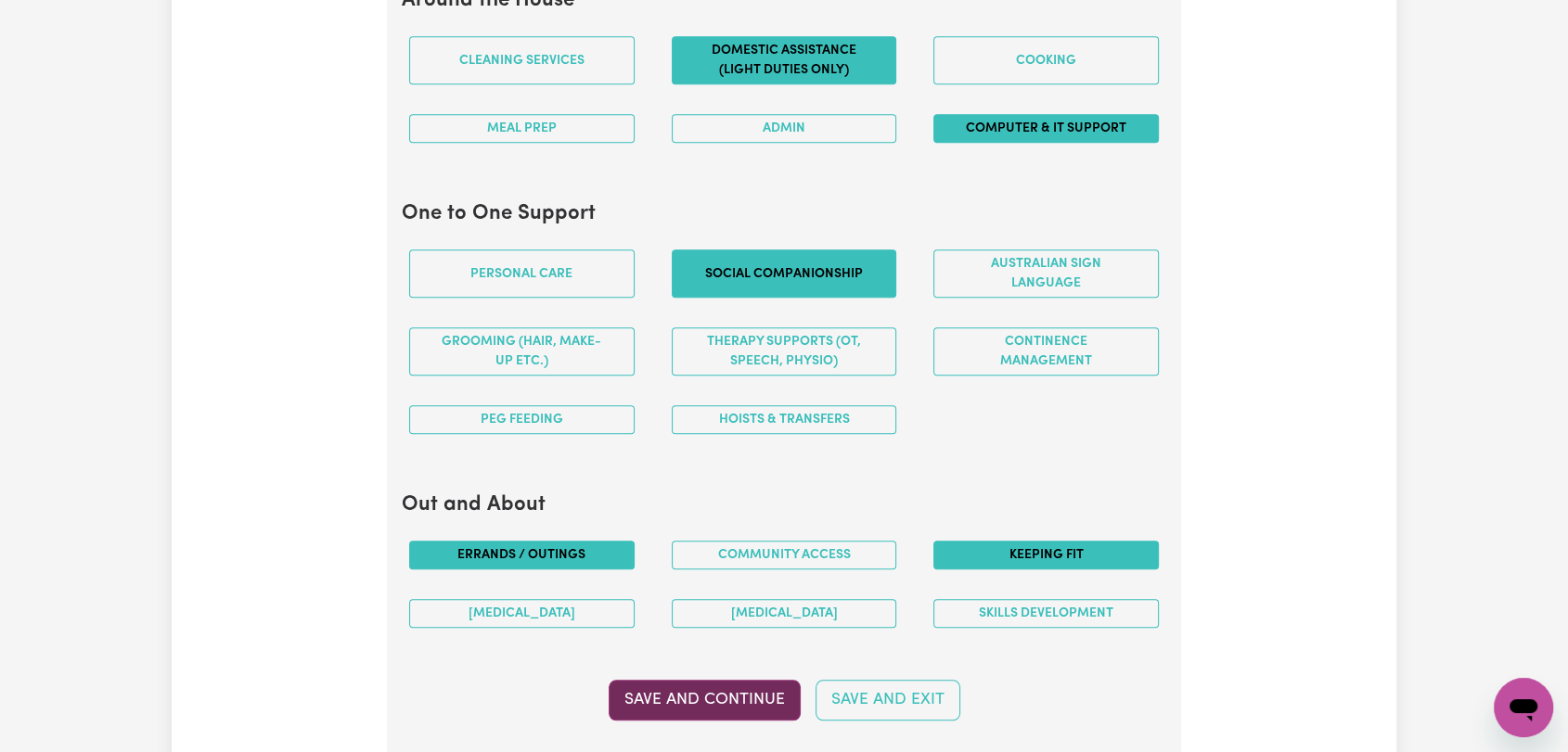
drag, startPoint x: 696, startPoint y: 696, endPoint x: 972, endPoint y: 555, distance: 309.9
click at [696, 697] on button "Save and Continue" at bounding box center [704, 700] width 192 height 41
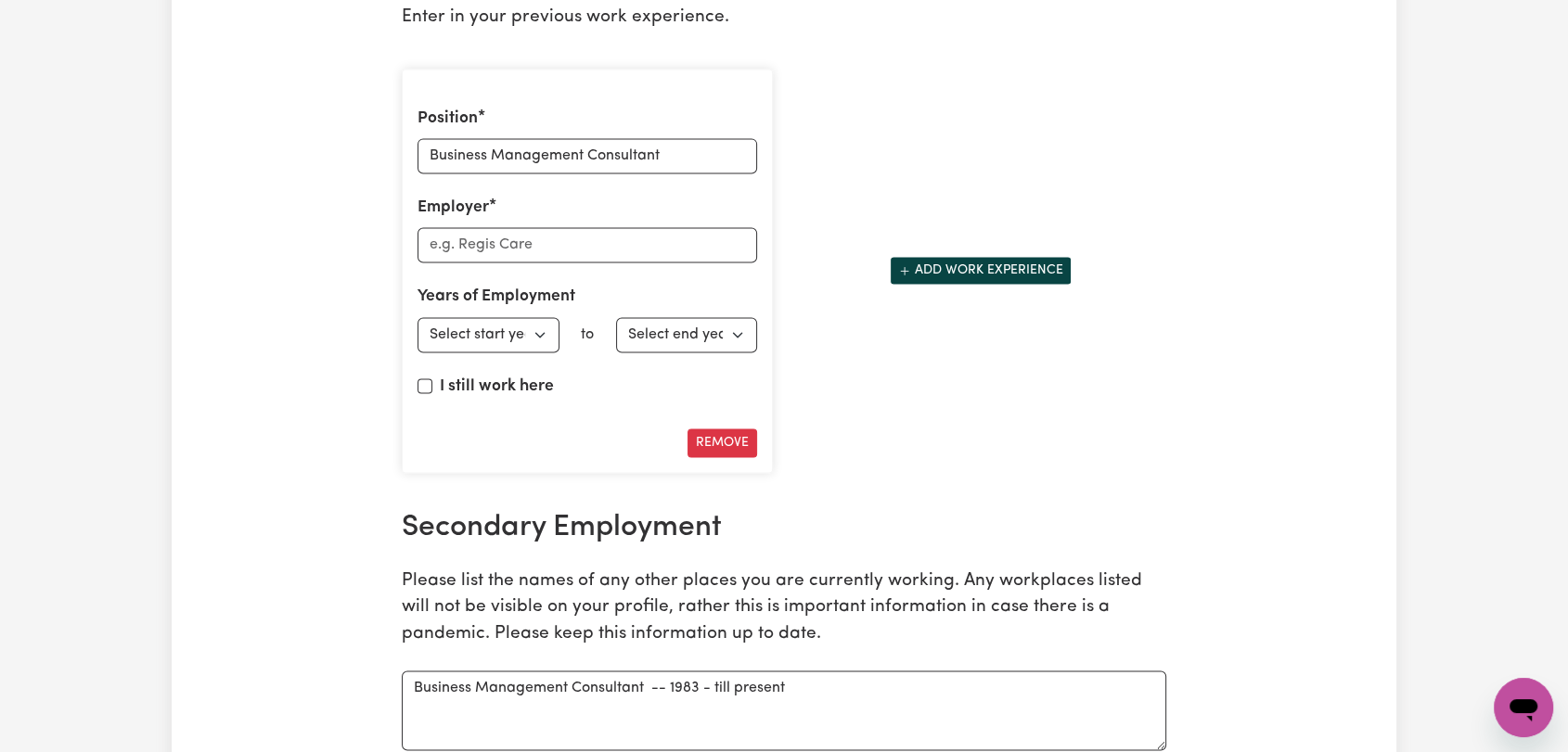
scroll to position [3010, 0]
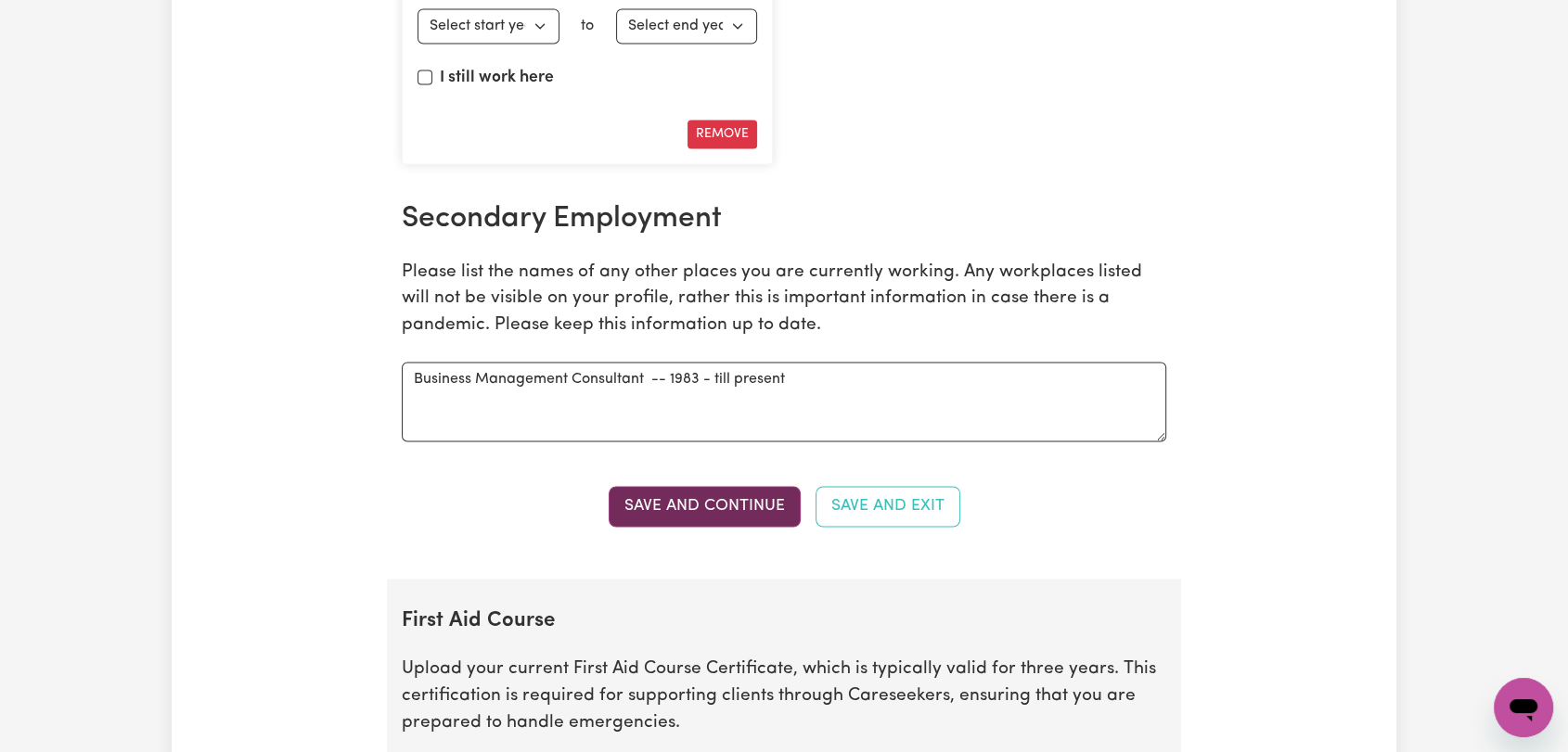
click at [711, 504] on button "Save and Continue" at bounding box center [704, 507] width 192 height 41
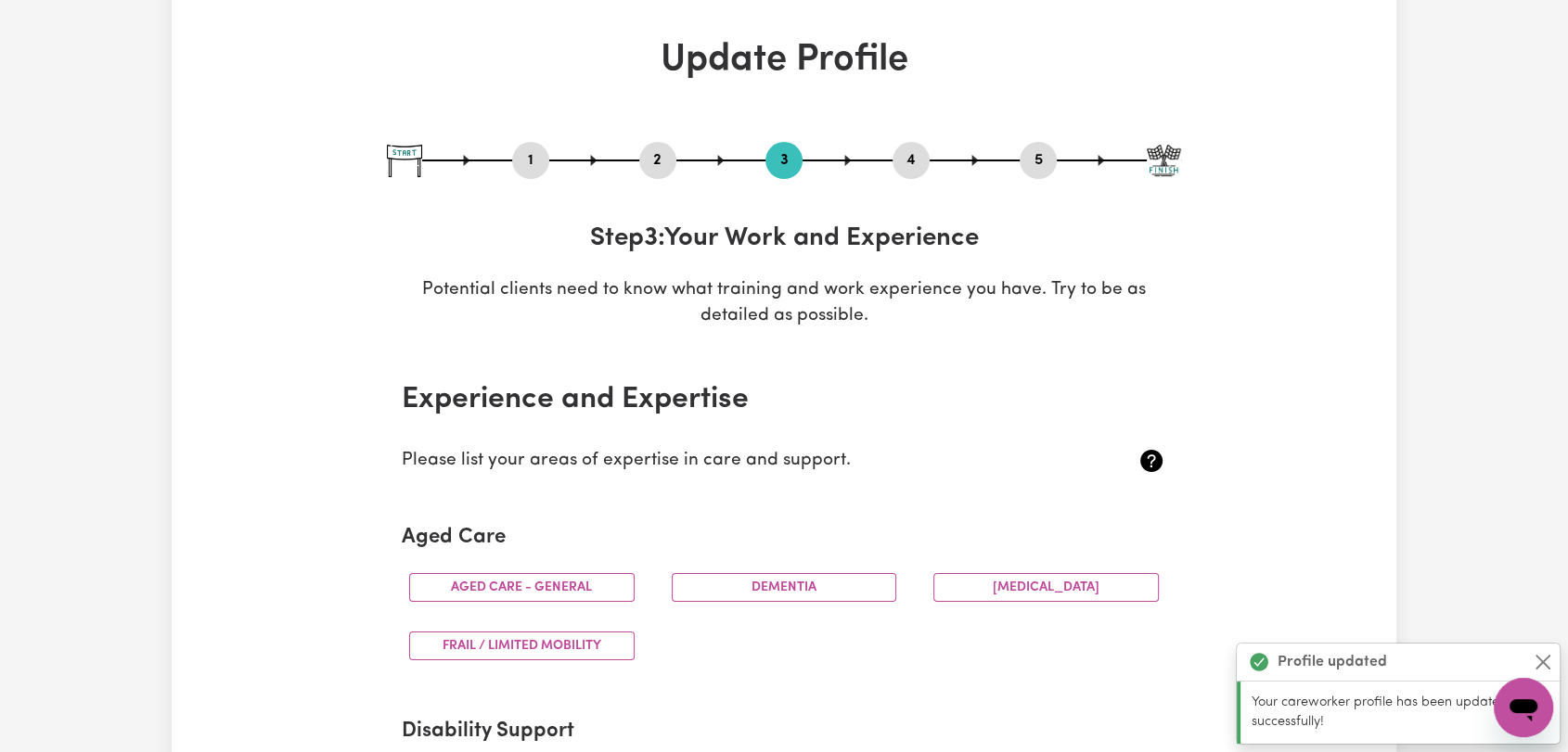
scroll to position [0, 0]
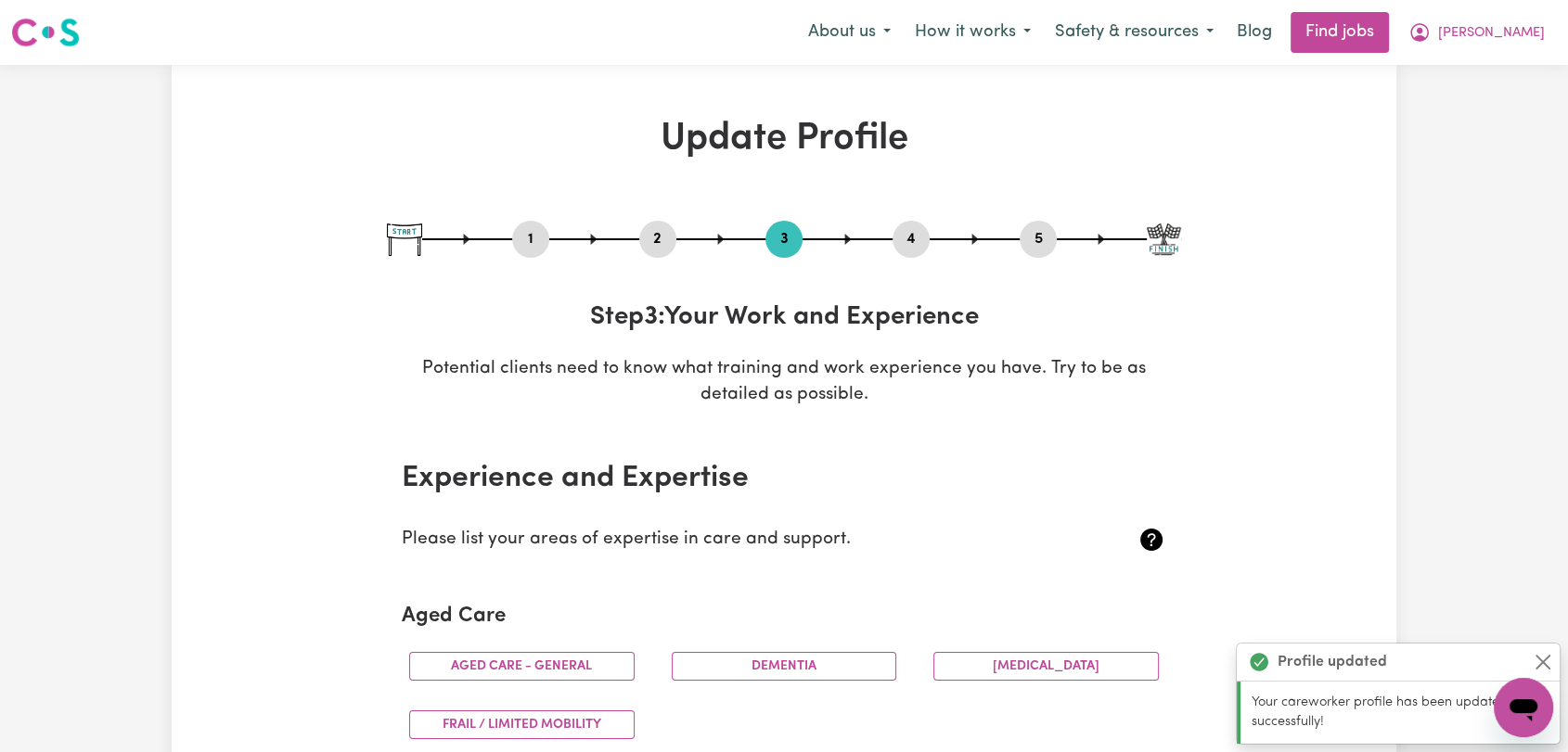
click at [652, 237] on button "2" at bounding box center [658, 240] width 37 height 24
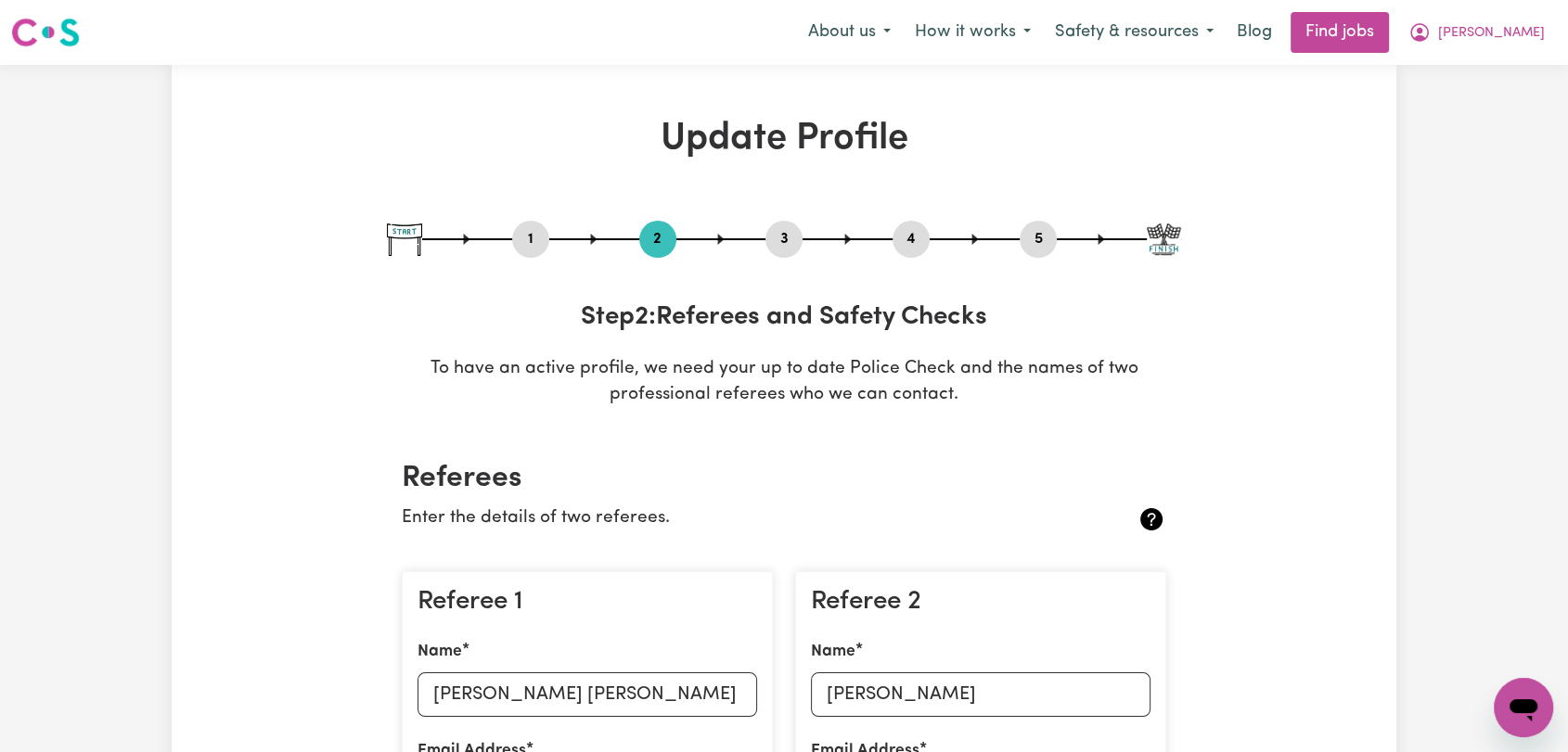
click at [918, 232] on button "4" at bounding box center [911, 240] width 37 height 24
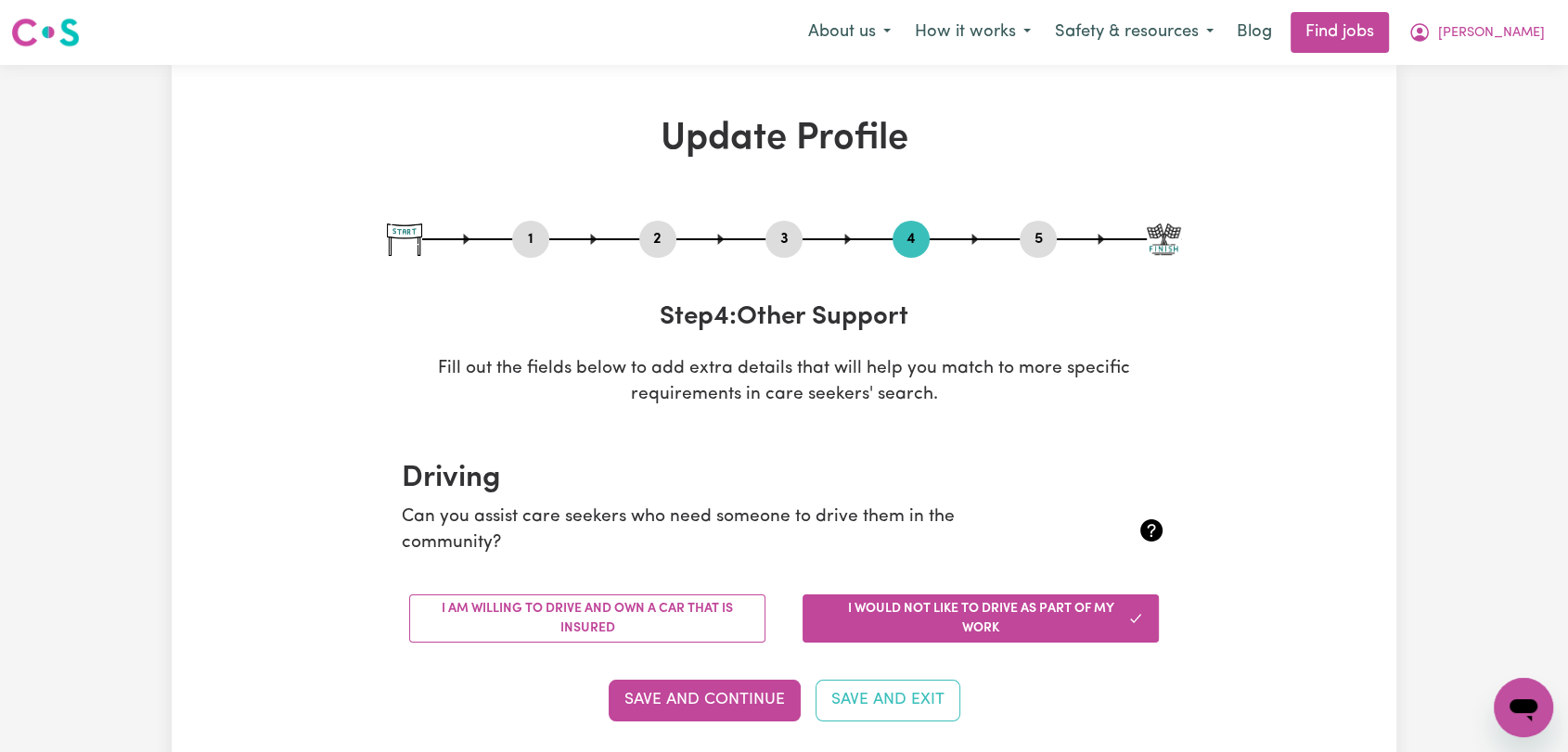
click at [1040, 235] on button "5" at bounding box center [1039, 240] width 37 height 24
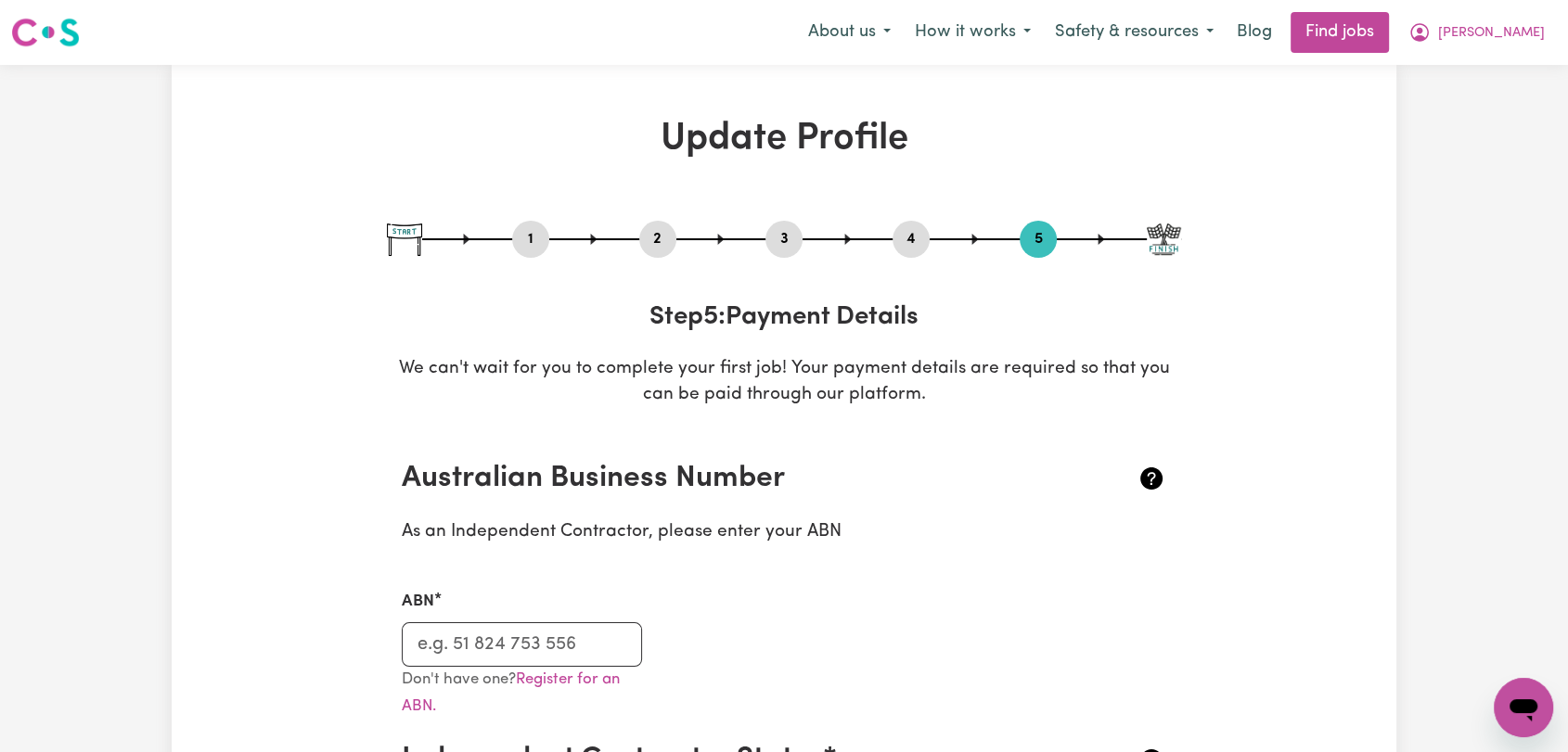
click at [542, 238] on button "1" at bounding box center [531, 240] width 37 height 24
select select "[DEMOGRAPHIC_DATA]"
select select "[DEMOGRAPHIC_DATA] Citizen"
select select "Studying a healthcare related degree or qualification"
select select "70"
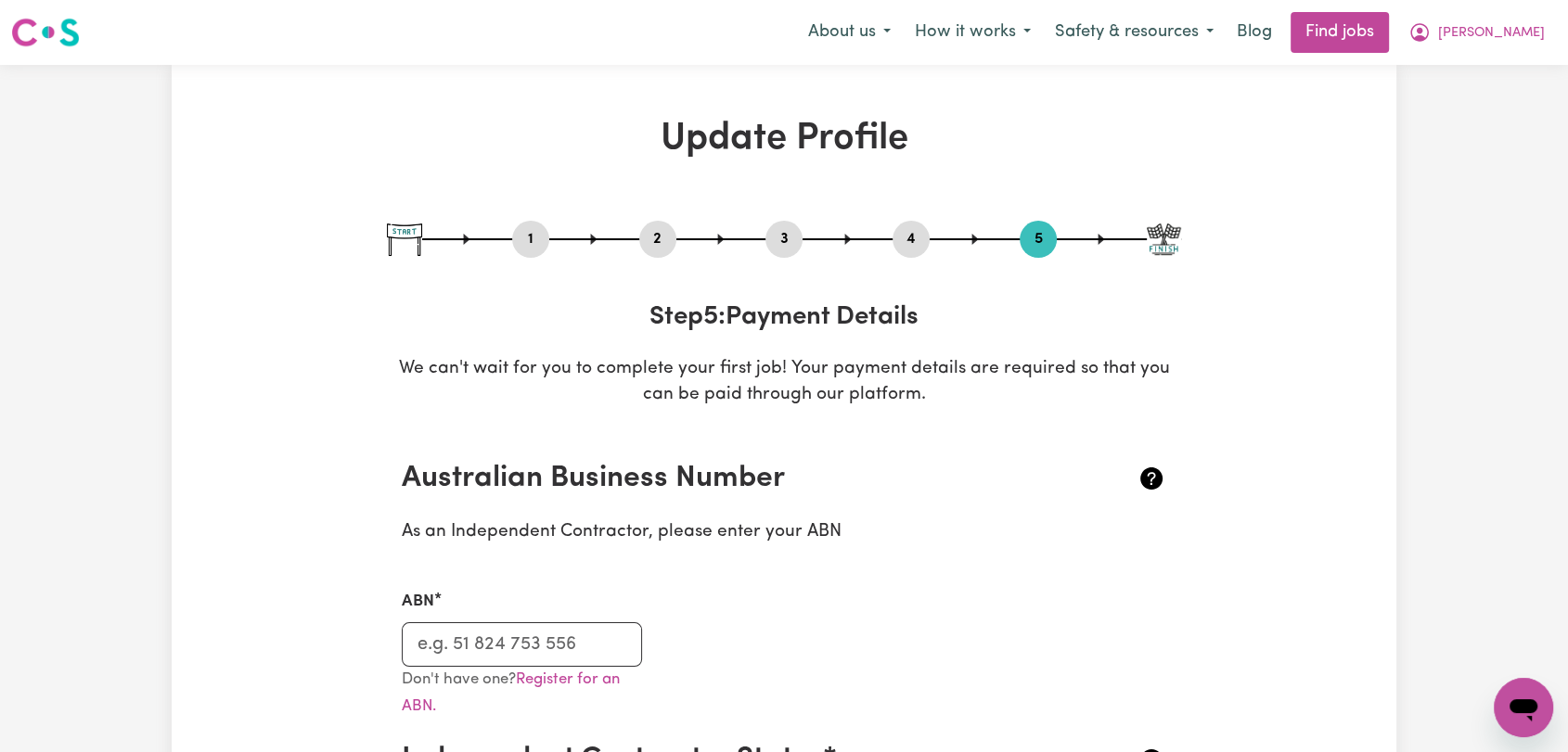
select select "100"
select select "128"
select select "156"
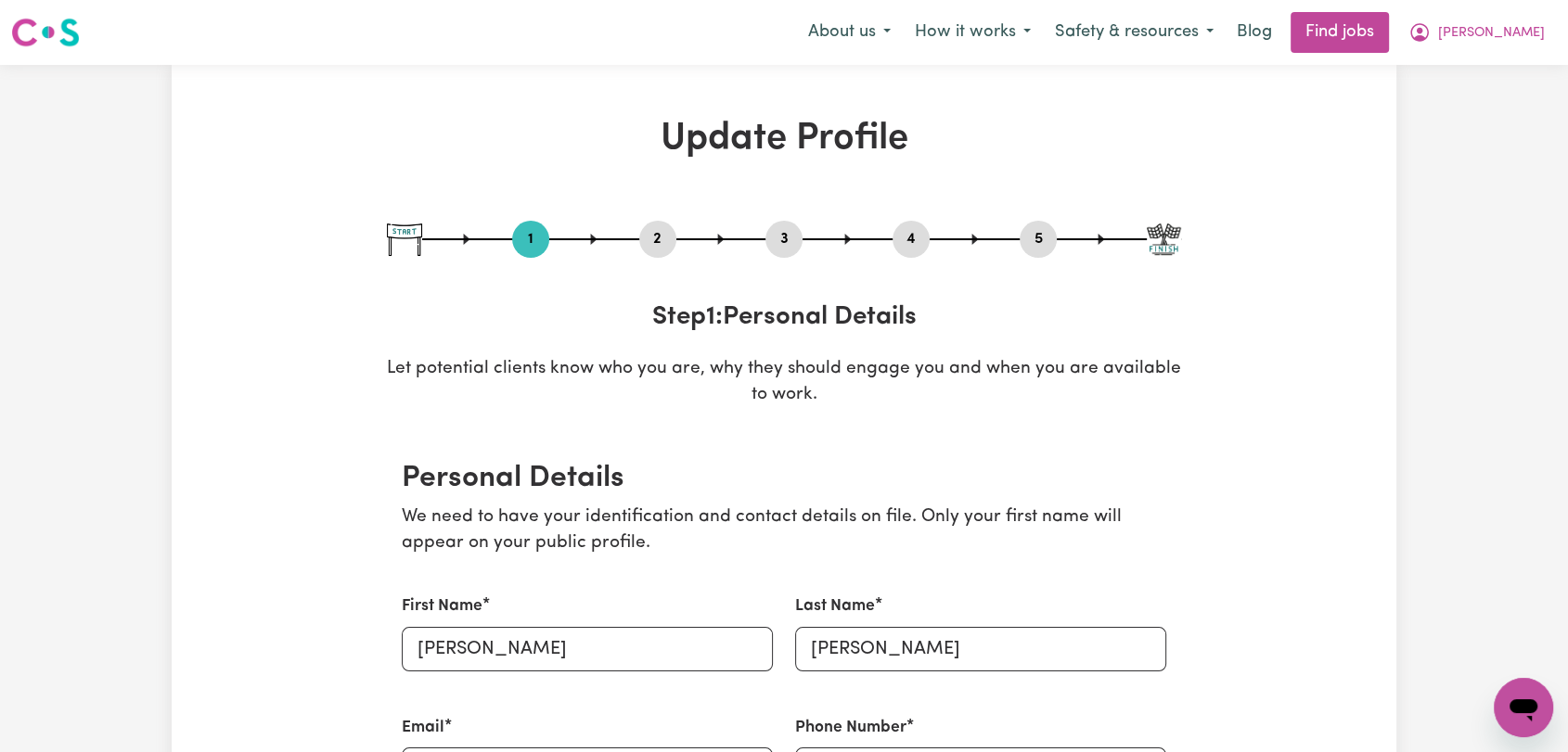
click at [774, 235] on button "3" at bounding box center [784, 240] width 37 height 24
select select "Certificate III (Individual Support)"
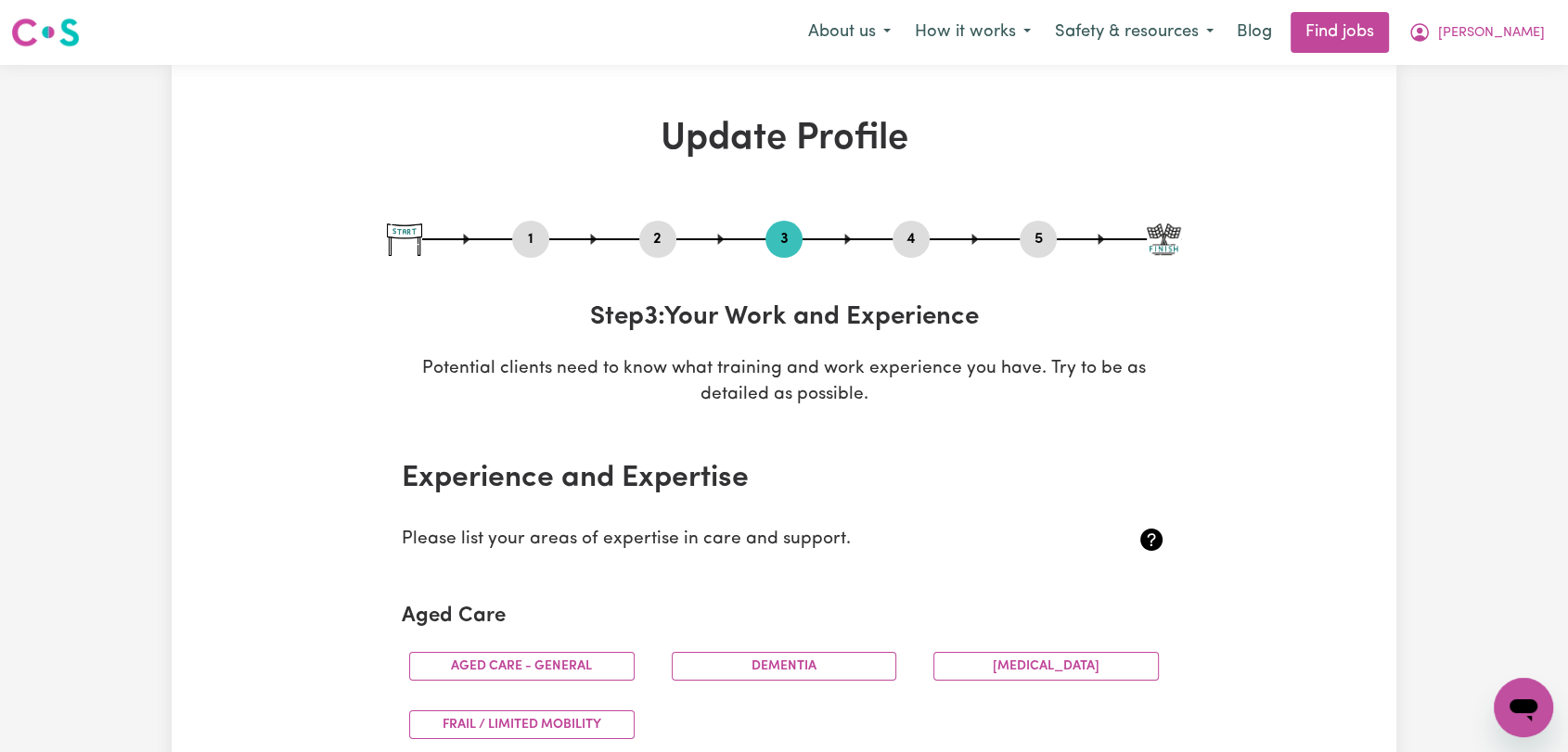
click at [922, 240] on button "4" at bounding box center [911, 240] width 37 height 24
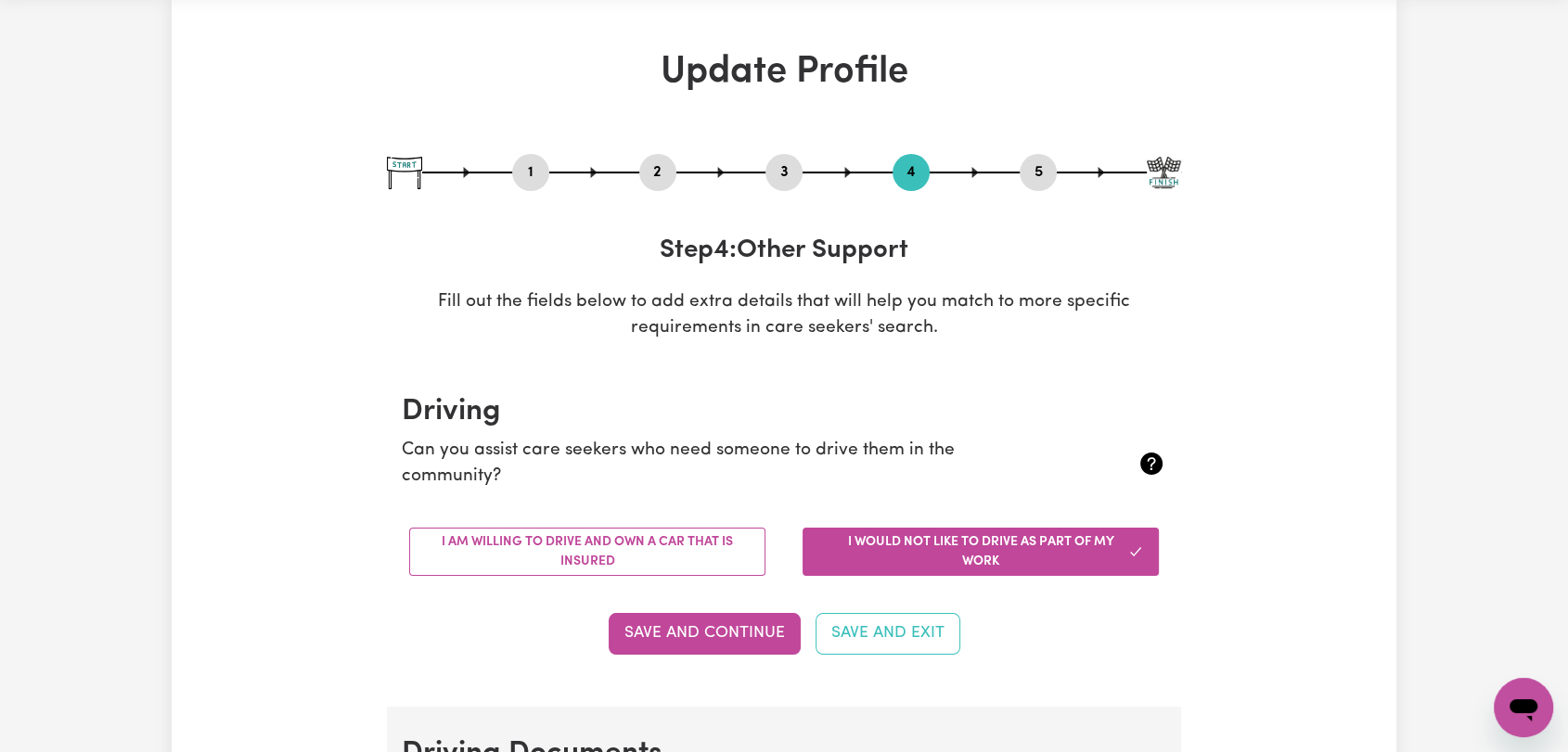
scroll to position [103, 0]
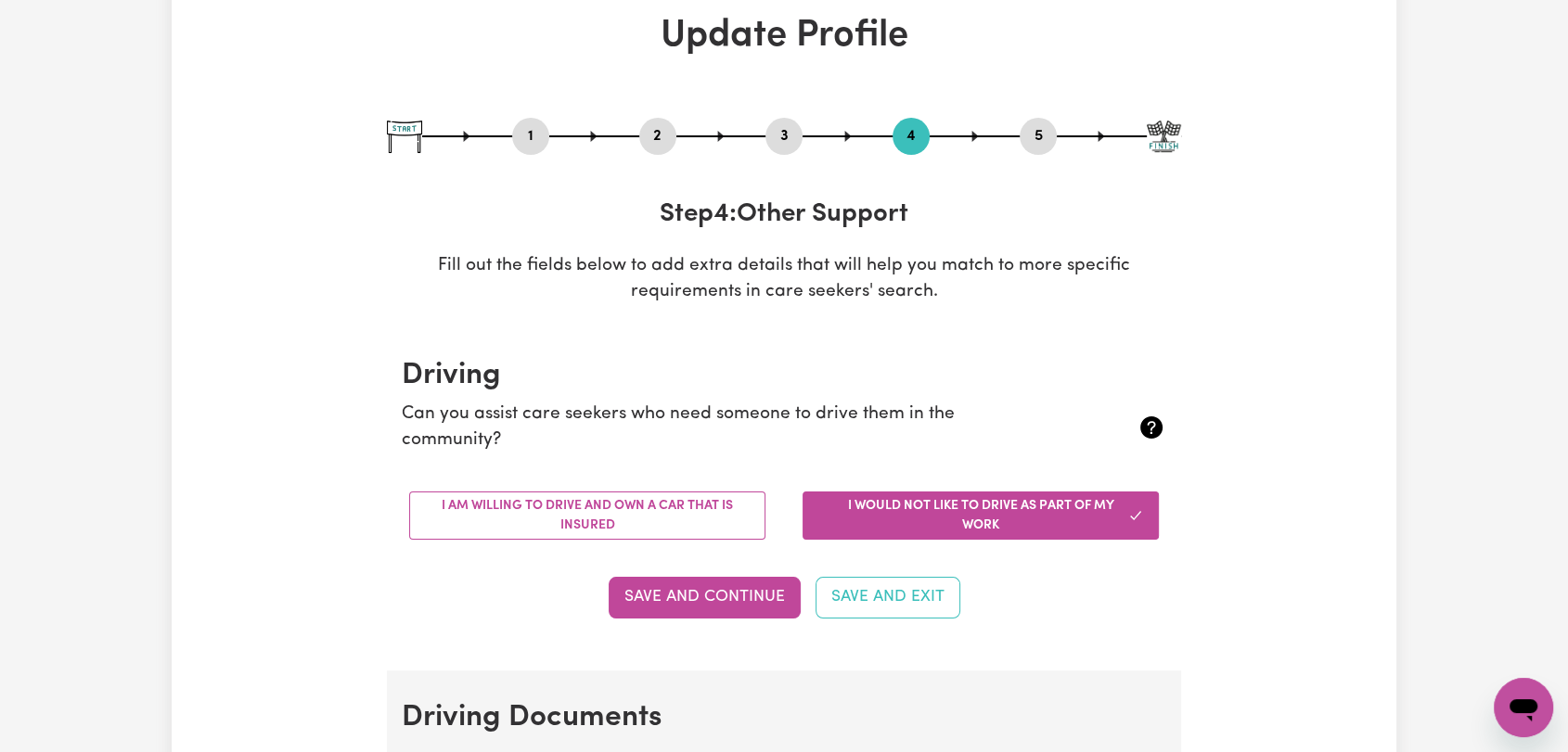
click at [1039, 130] on button "5" at bounding box center [1039, 136] width 37 height 24
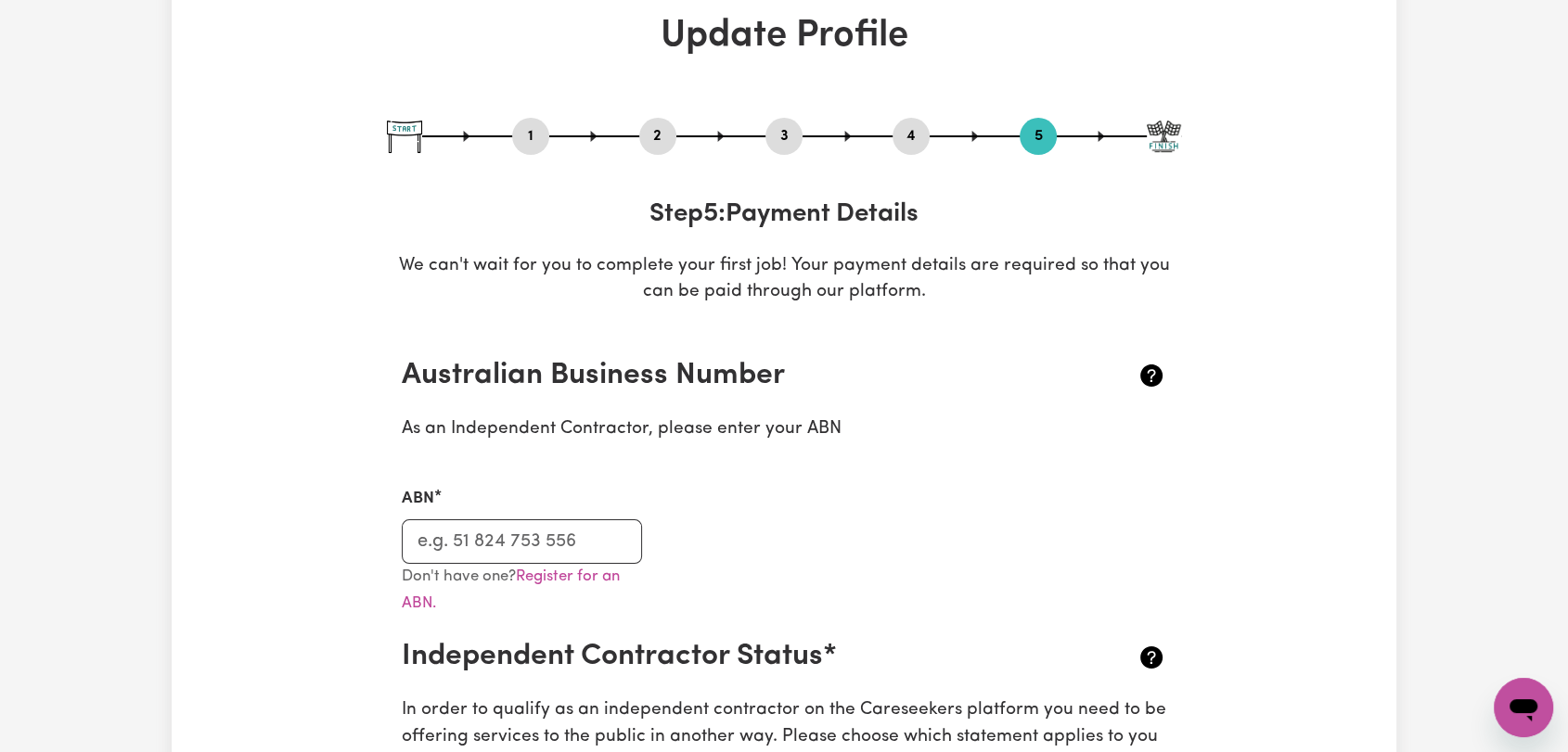
click at [649, 125] on button "2" at bounding box center [658, 136] width 37 height 24
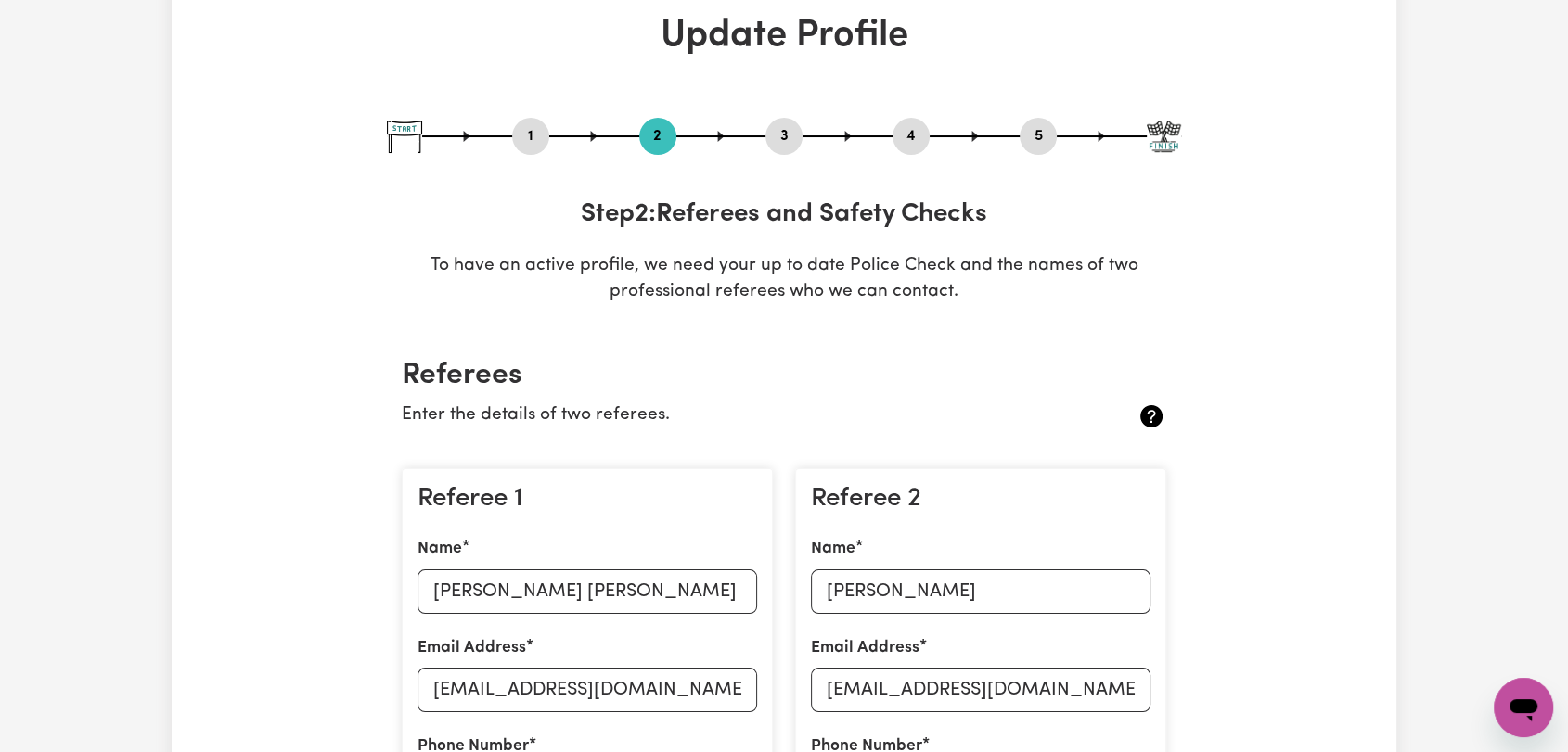
click at [785, 137] on button "3" at bounding box center [784, 136] width 37 height 24
select select "Certificate III (Individual Support)"
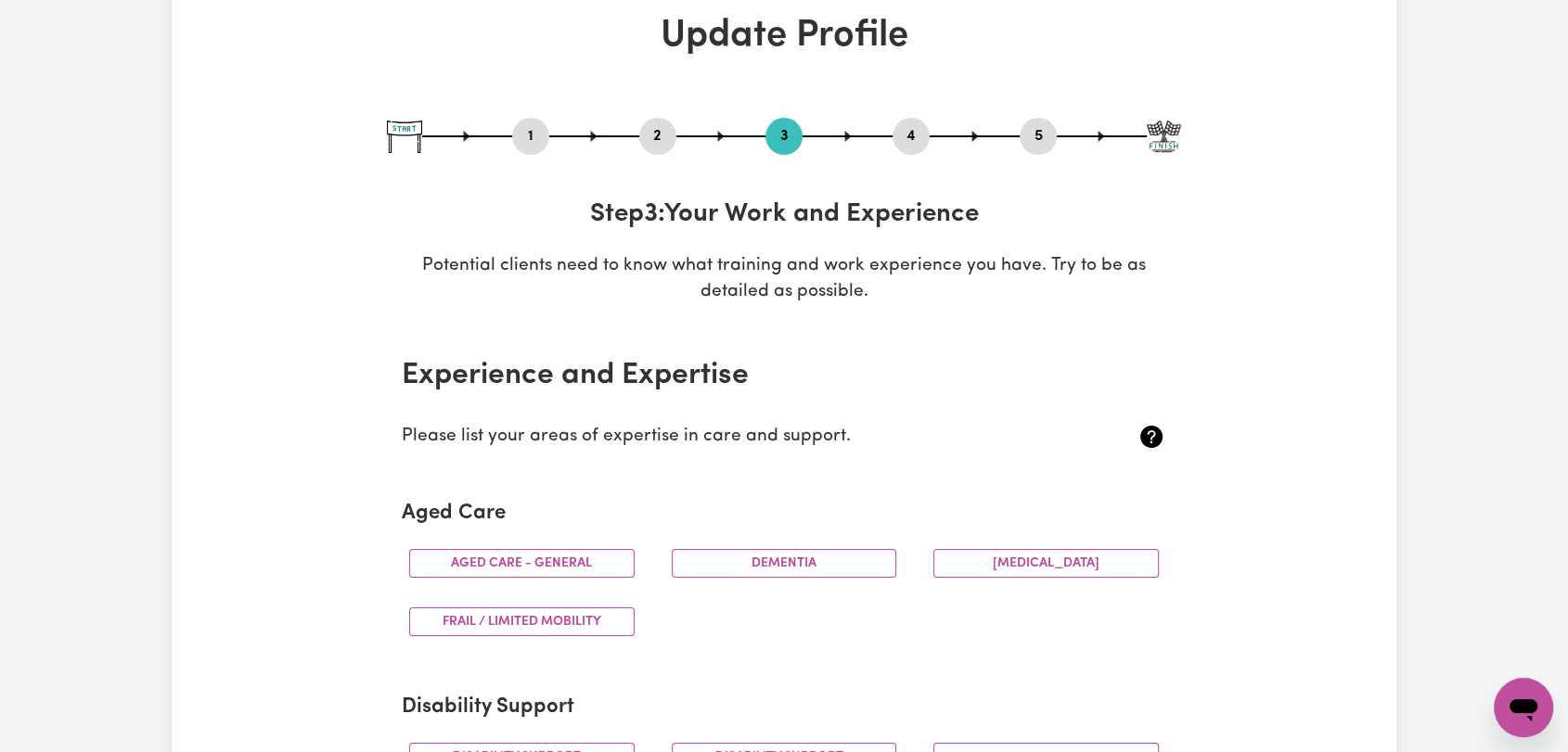
scroll to position [0, 0]
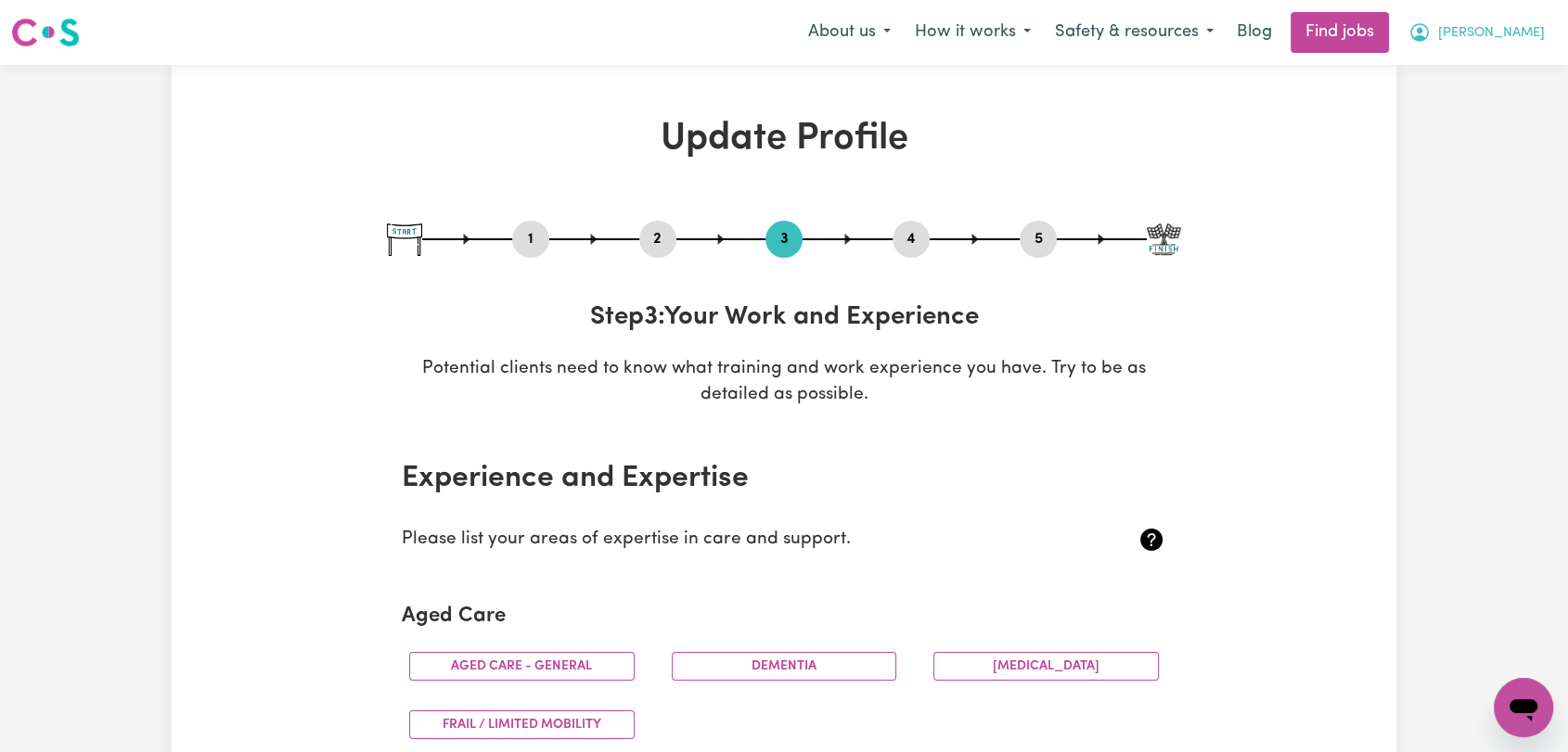
click at [1523, 42] on span "[PERSON_NAME]" at bounding box center [1492, 33] width 107 height 20
click at [1474, 144] on link "Logout" at bounding box center [1483, 142] width 147 height 35
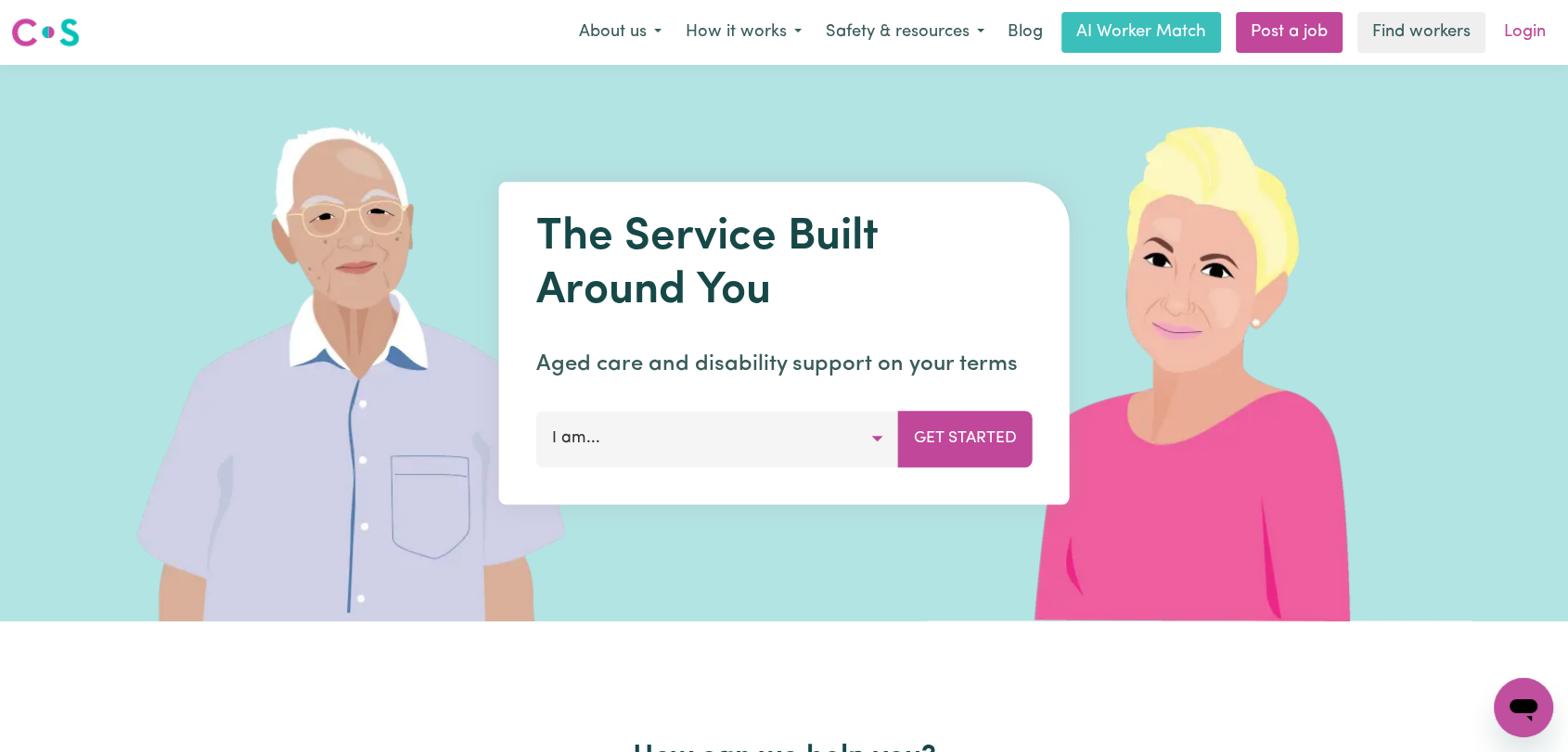
click at [1518, 42] on link "Login" at bounding box center [1525, 32] width 64 height 41
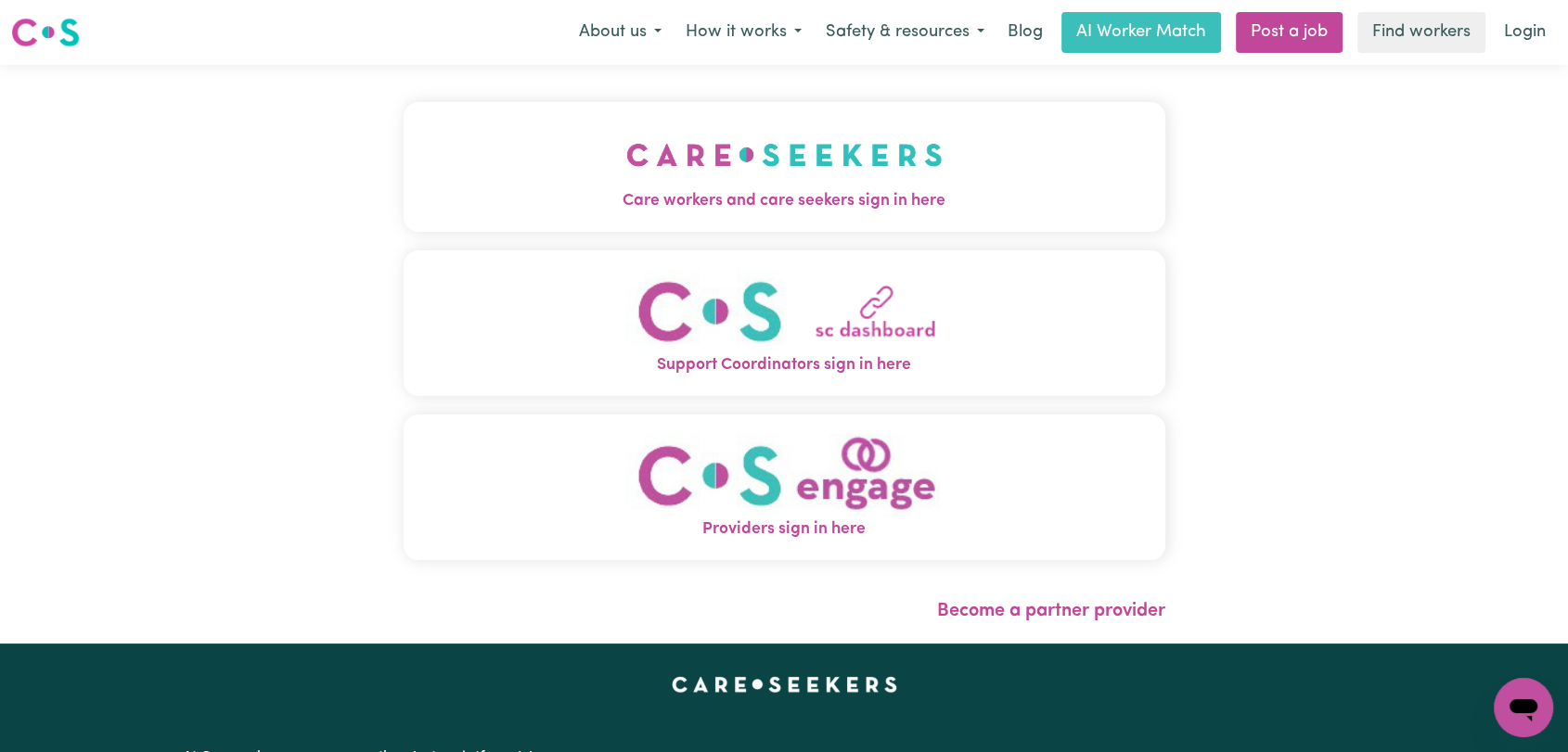
click at [634, 183] on img "Care workers and care seekers sign in here" at bounding box center [784, 155] width 317 height 69
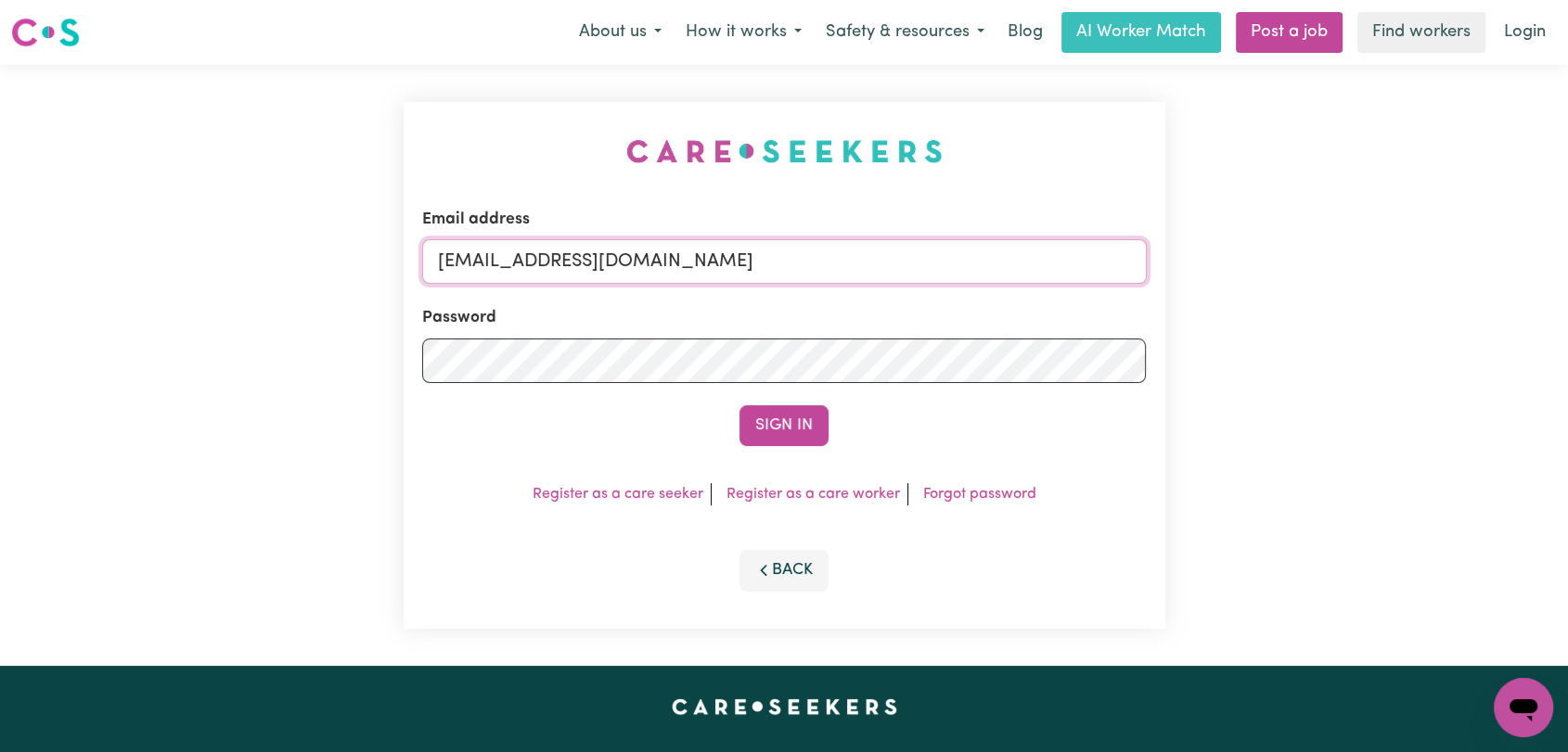
click at [866, 271] on input "[EMAIL_ADDRESS][DOMAIN_NAME]" at bounding box center [785, 262] width 725 height 45
drag, startPoint x: 534, startPoint y: 264, endPoint x: 921, endPoint y: 245, distance: 387.5
click at [921, 245] on input "Superuser~[EMAIL_ADDRESS][DOMAIN_NAME]" at bounding box center [785, 262] width 725 height 45
type input "Superuser~[EMAIL_ADDRESS][DOMAIN_NAME]"
click at [794, 414] on button "Sign In" at bounding box center [784, 426] width 89 height 41
